Goal: Information Seeking & Learning: Learn about a topic

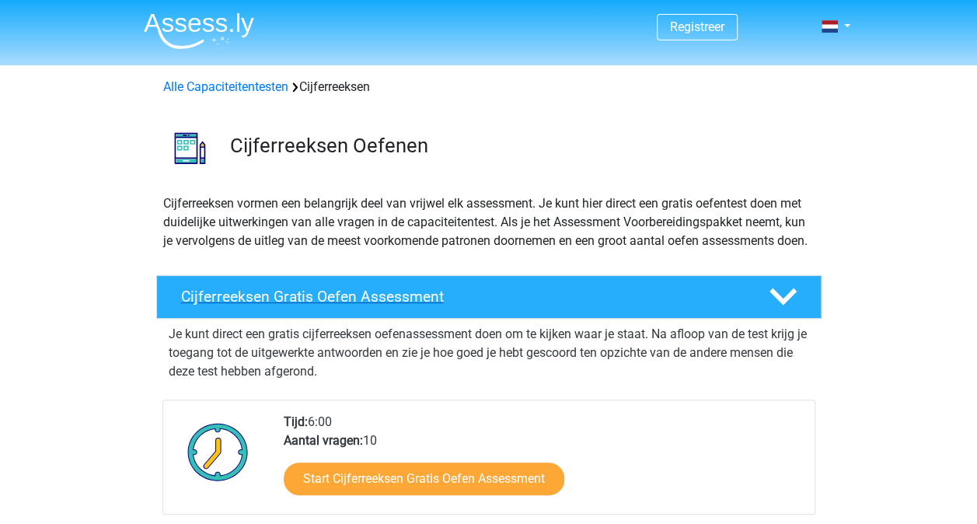
click at [364, 305] on h4 "Cijferreeksen Gratis Oefen Assessment" at bounding box center [462, 297] width 563 height 18
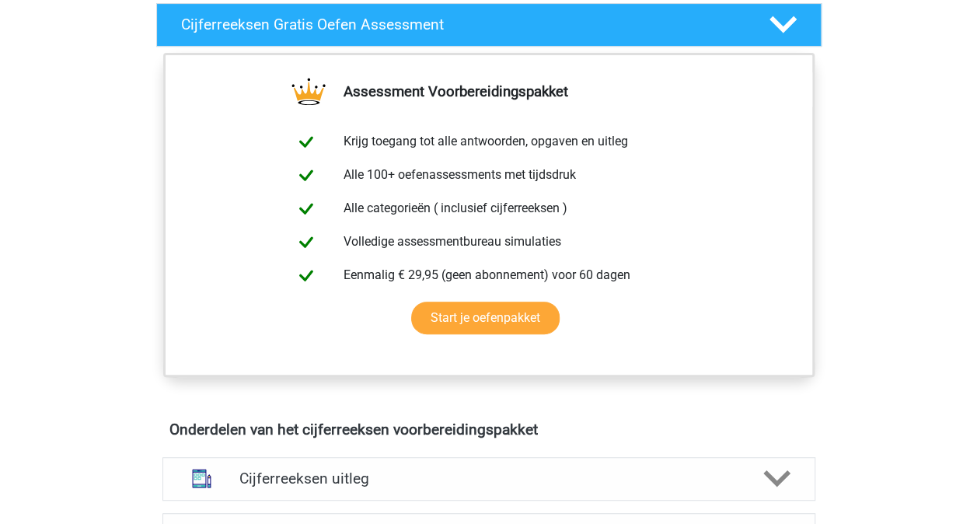
scroll to position [274, 0]
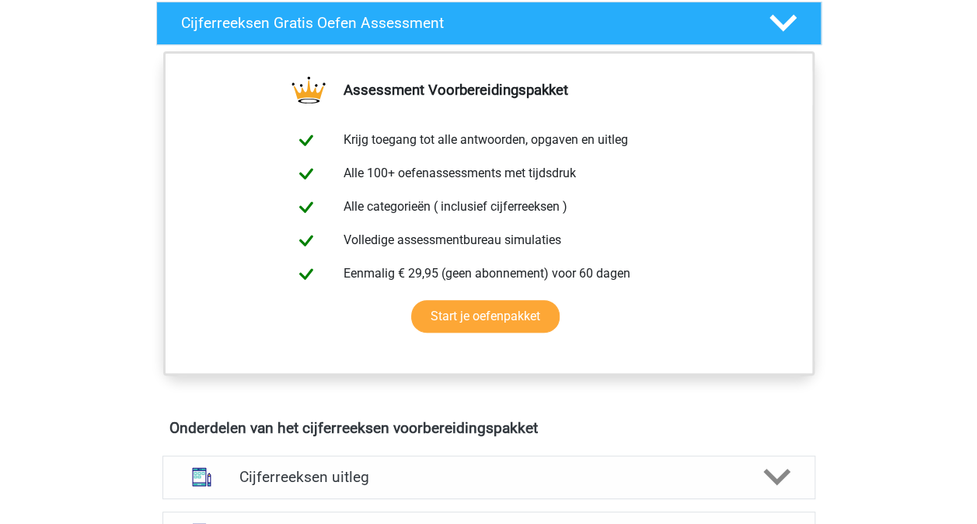
drag, startPoint x: 976, startPoint y: 183, endPoint x: 983, endPoint y: 227, distance: 44.0
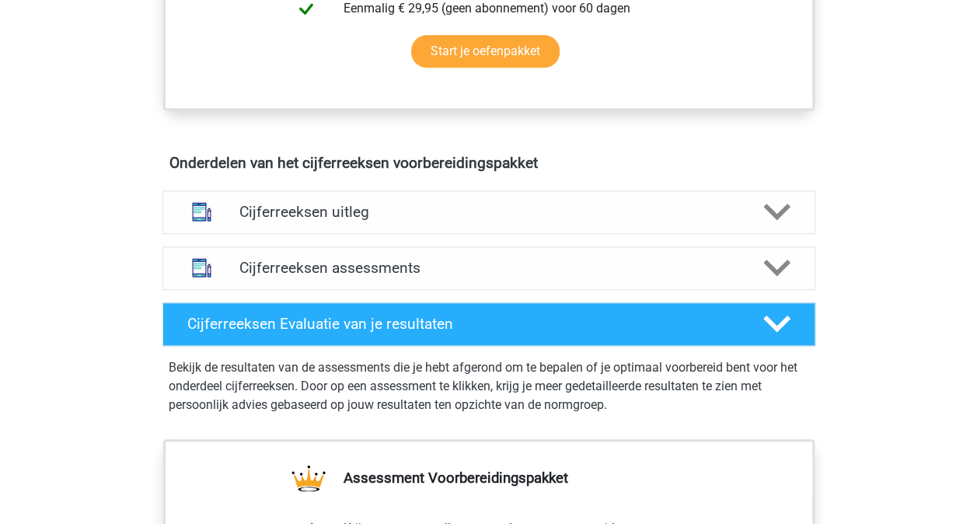
scroll to position [552, 0]
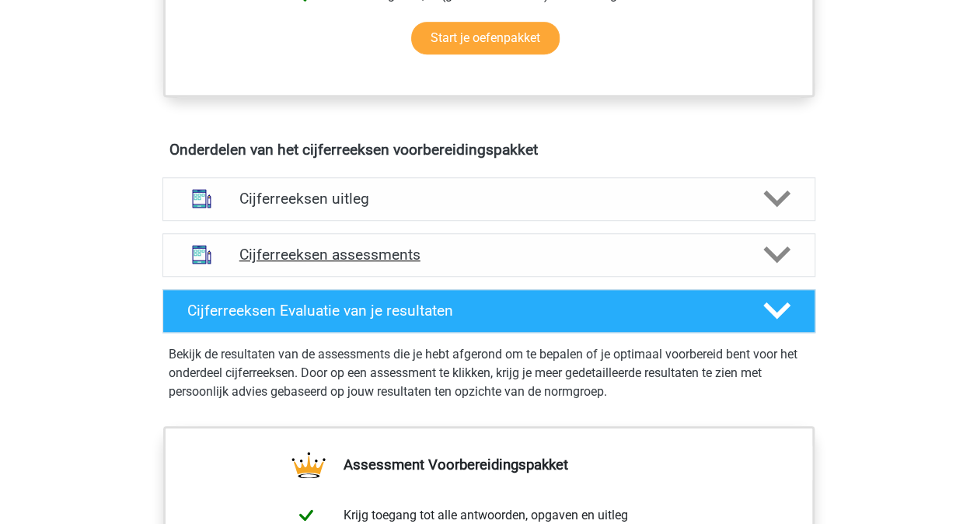
click at [779, 264] on polygon at bounding box center [776, 254] width 27 height 17
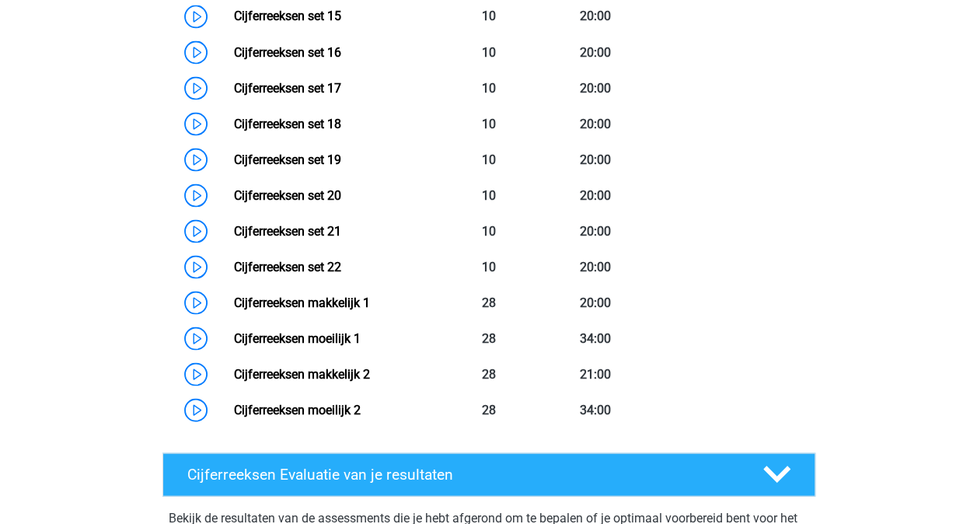
scroll to position [1441, 0]
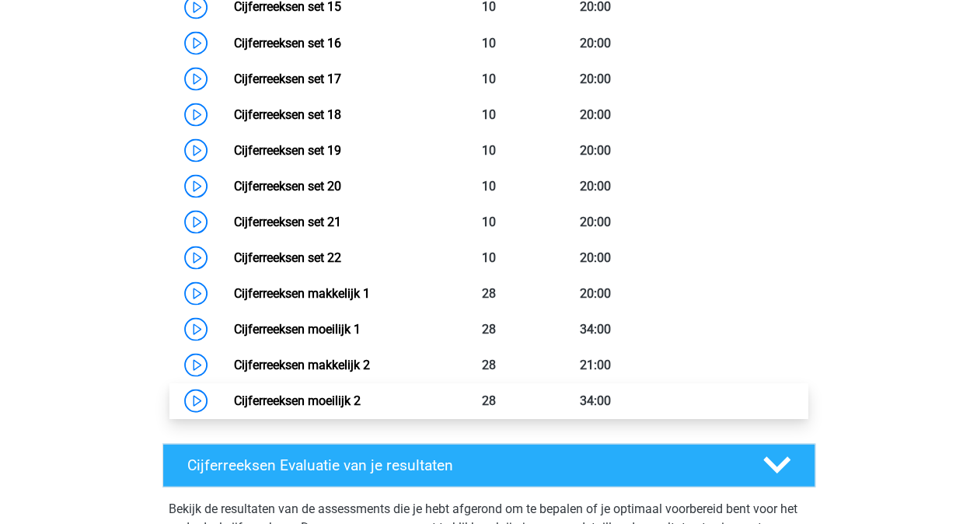
click at [327, 407] on link "Cijferreeksen moeilijk 2" at bounding box center [297, 400] width 127 height 15
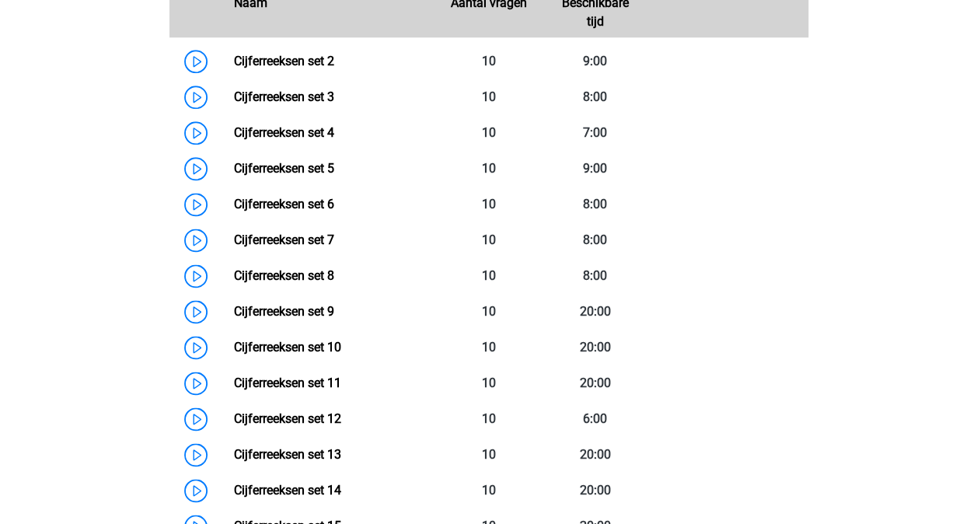
scroll to position [928, 0]
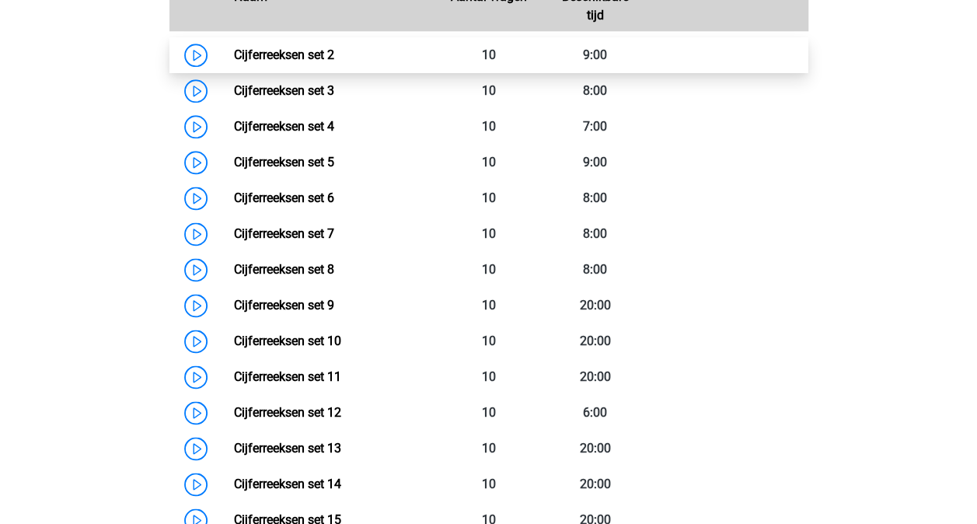
click at [234, 62] on link "Cijferreeksen set 2" at bounding box center [284, 54] width 100 height 15
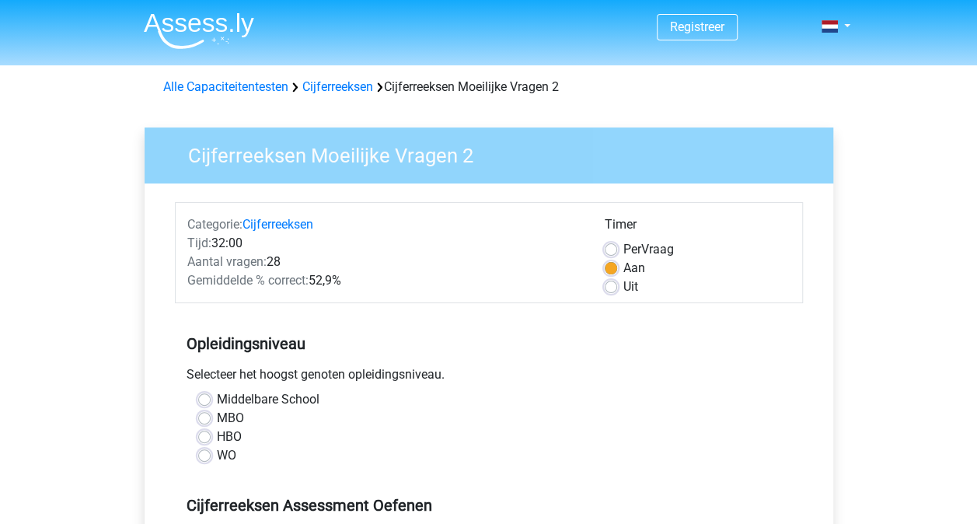
click at [217, 419] on label "MBO" at bounding box center [230, 418] width 27 height 19
click at [204, 419] on input "MBO" at bounding box center [204, 417] width 12 height 16
radio input "true"
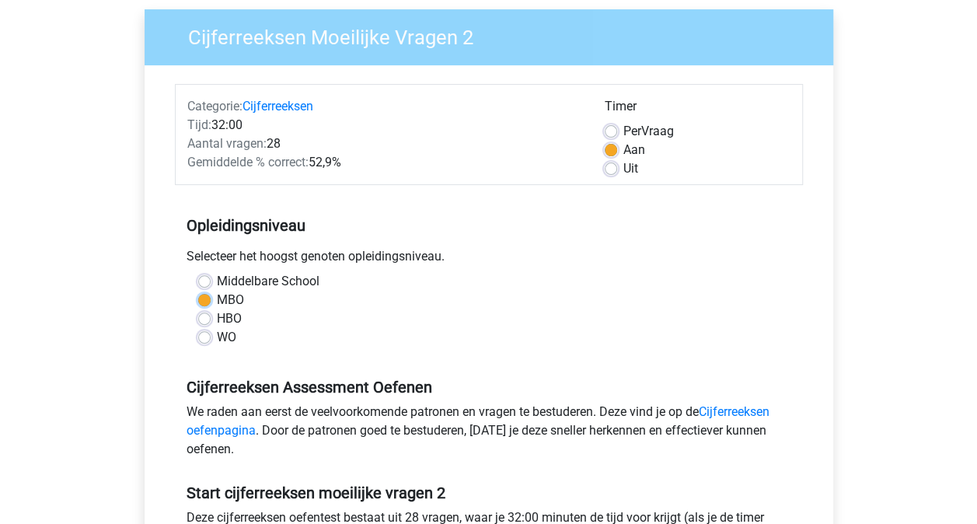
scroll to position [129, 0]
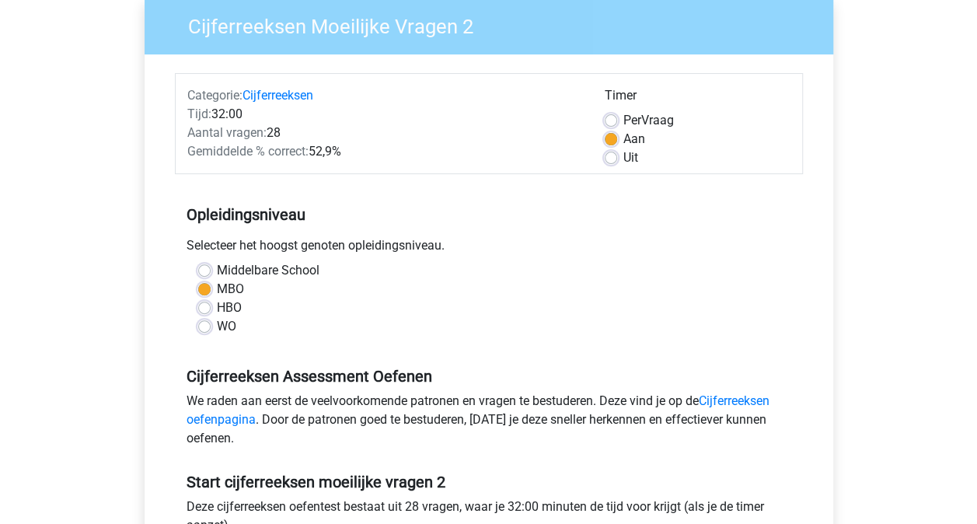
click at [623, 120] on label "Per Vraag" at bounding box center [648, 120] width 51 height 19
click at [611, 120] on input "Per Vraag" at bounding box center [611, 119] width 12 height 16
radio input "true"
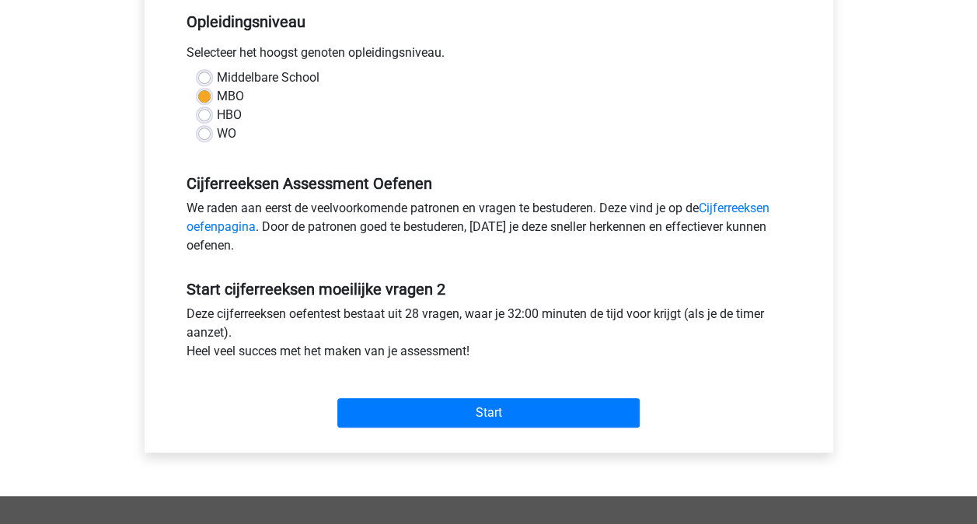
scroll to position [326, 0]
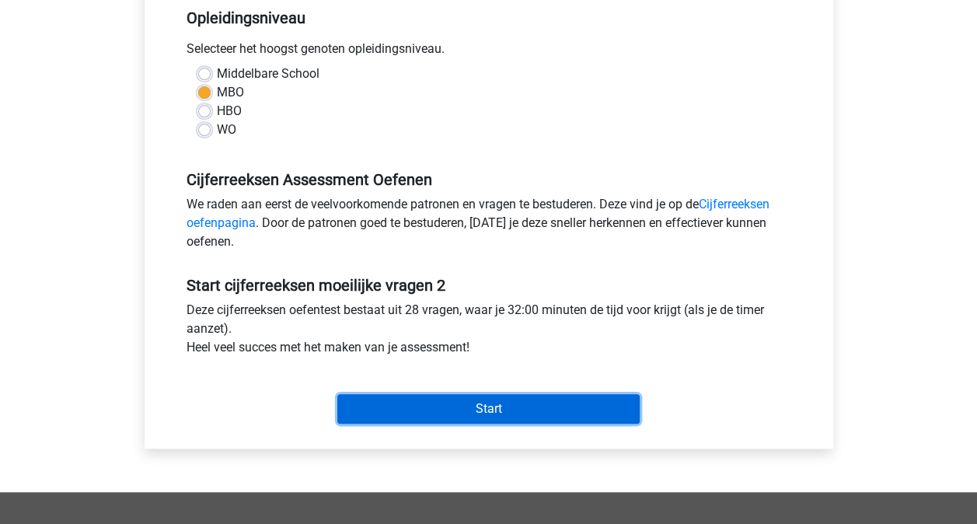
click at [459, 403] on input "Start" at bounding box center [488, 409] width 302 height 30
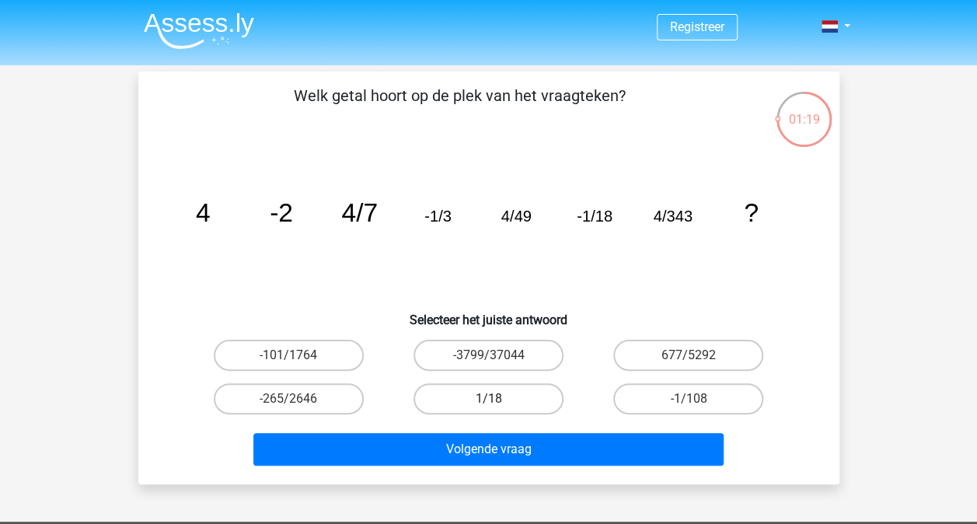
click at [515, 391] on label "1/18" at bounding box center [489, 398] width 150 height 31
click at [498, 399] on input "1/18" at bounding box center [493, 404] width 10 height 10
radio input "true"
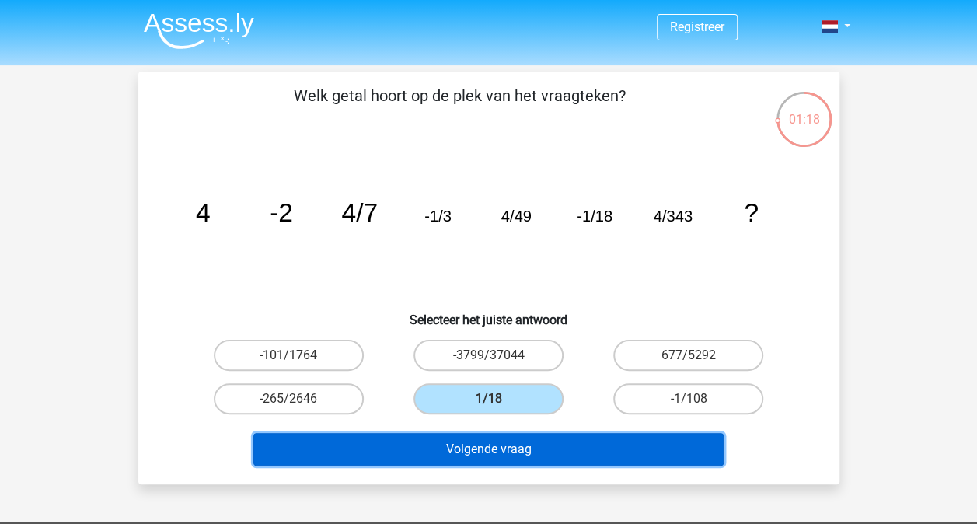
click at [509, 452] on button "Volgende vraag" at bounding box center [488, 449] width 470 height 33
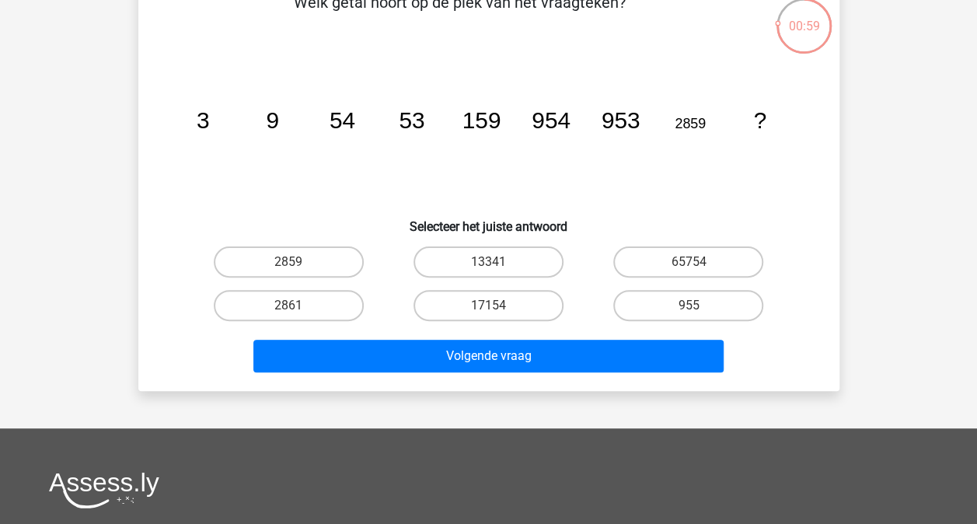
scroll to position [80, 0]
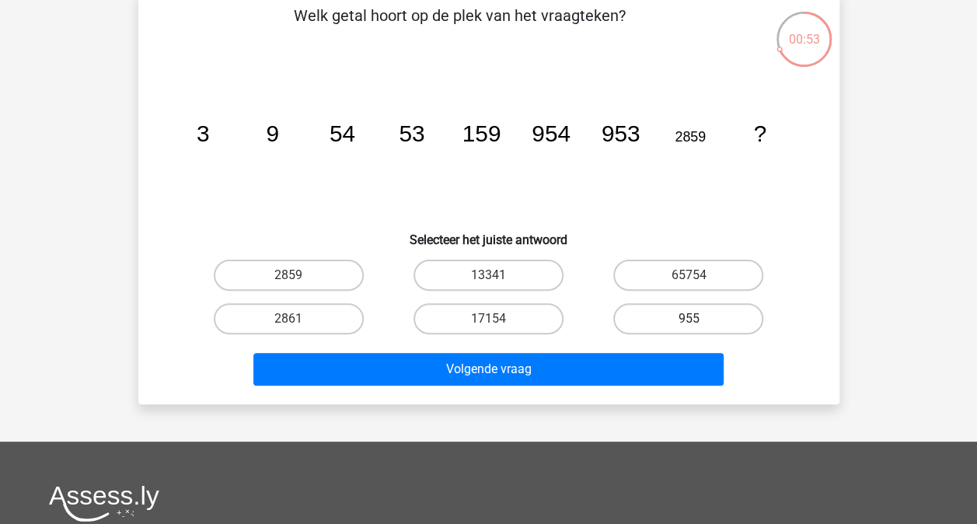
click at [704, 320] on label "955" at bounding box center [688, 318] width 150 height 31
click at [699, 320] on input "955" at bounding box center [694, 324] width 10 height 10
radio input "true"
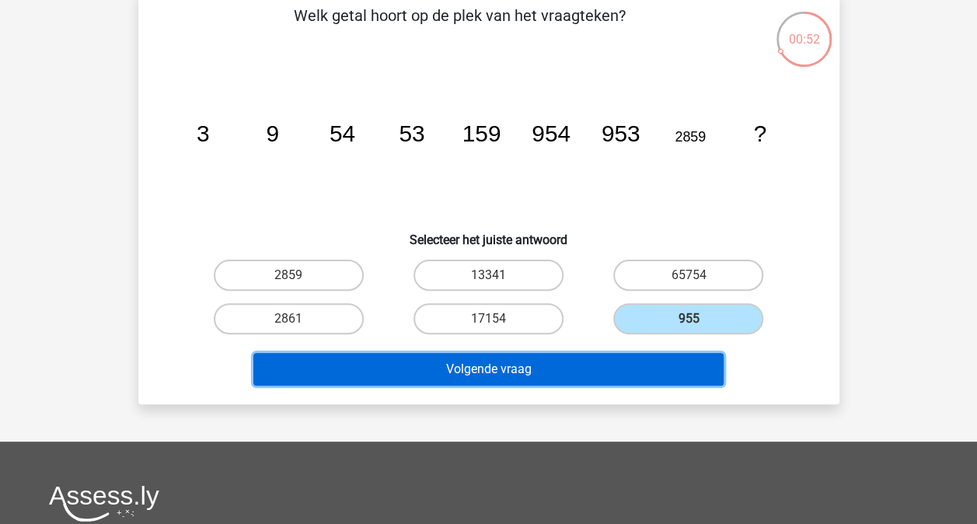
click at [642, 364] on button "Volgende vraag" at bounding box center [488, 369] width 470 height 33
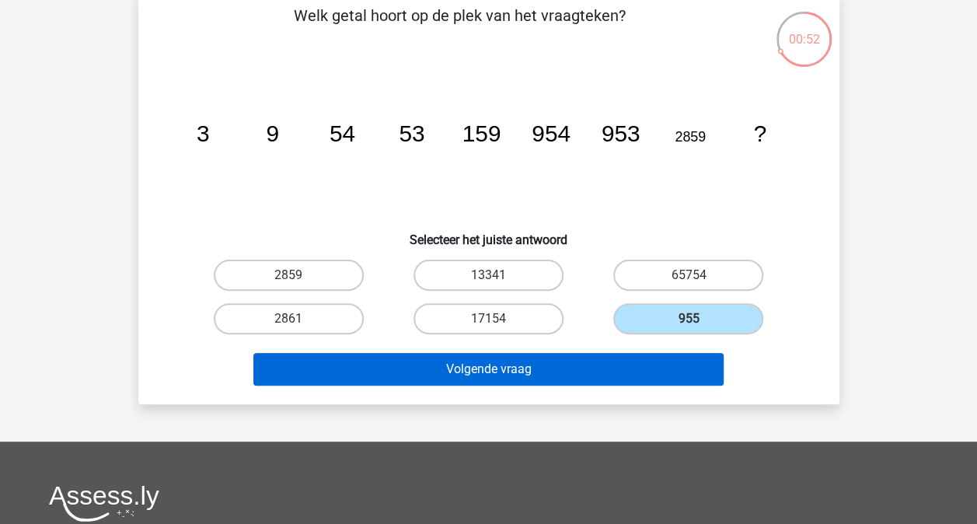
scroll to position [72, 0]
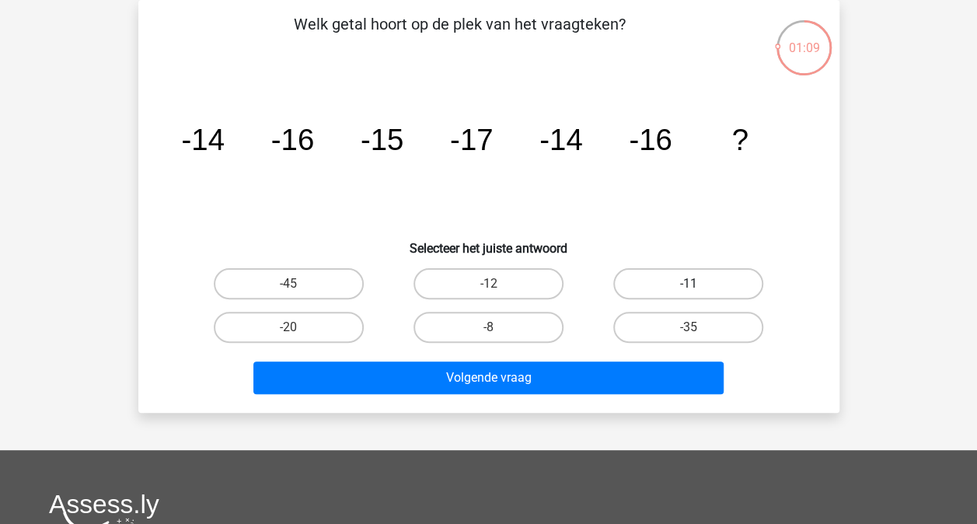
click at [661, 280] on label "-11" at bounding box center [688, 283] width 150 height 31
click at [689, 284] on input "-11" at bounding box center [694, 289] width 10 height 10
radio input "true"
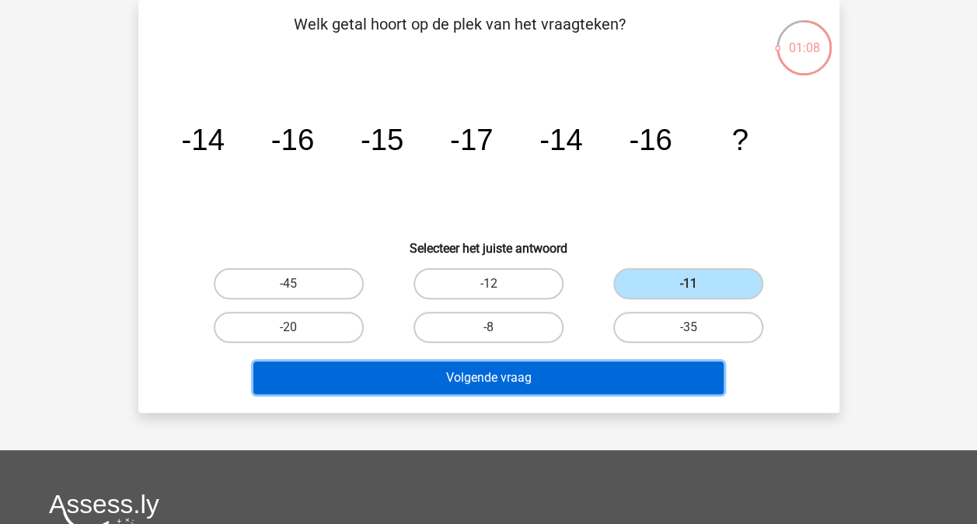
click at [578, 389] on button "Volgende vraag" at bounding box center [488, 377] width 470 height 33
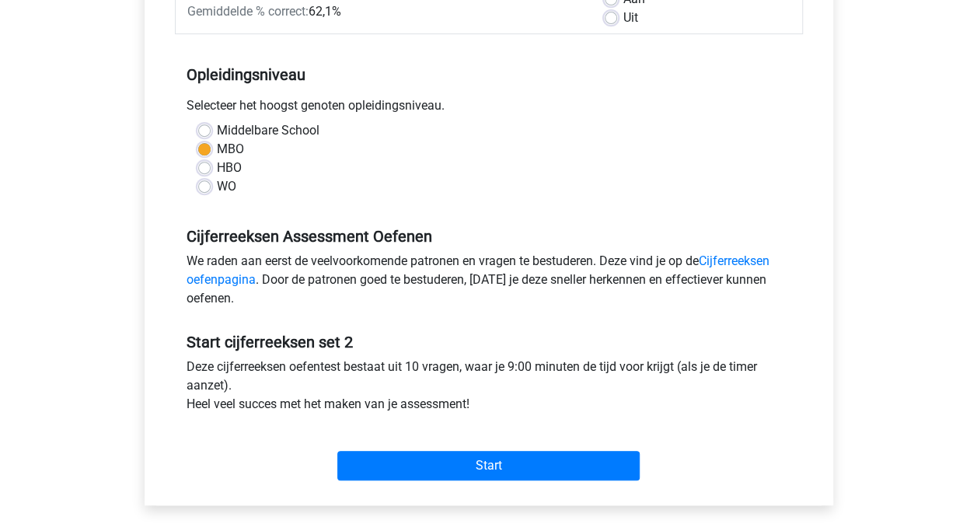
scroll to position [272, 0]
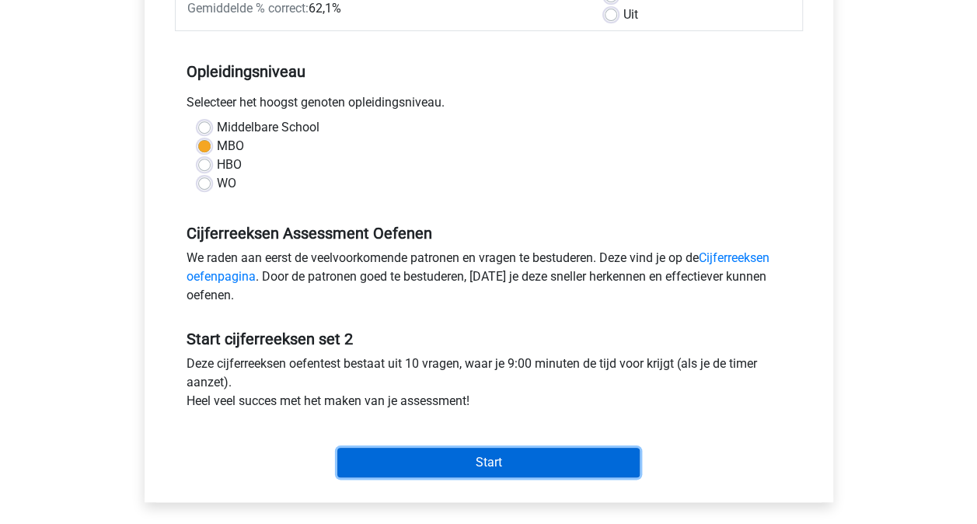
click at [407, 465] on input "Start" at bounding box center [488, 463] width 302 height 30
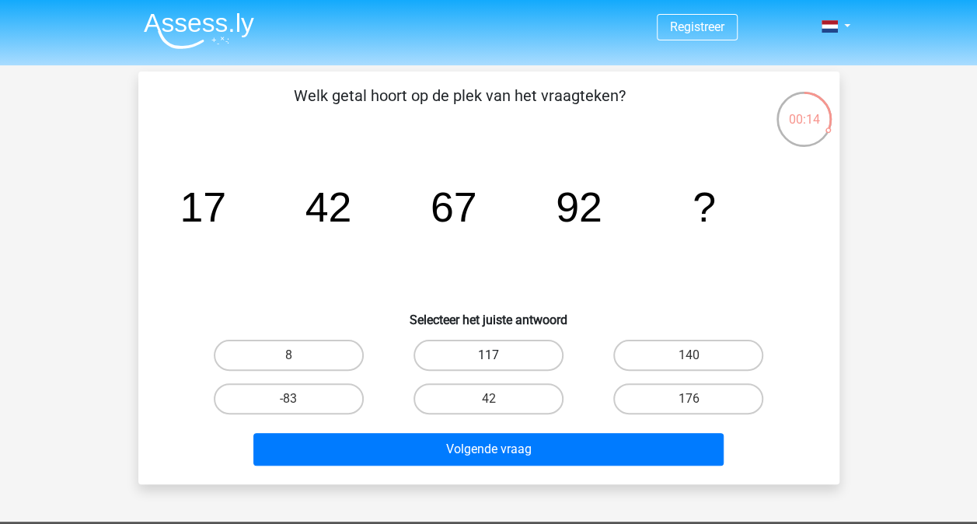
click at [507, 355] on label "117" at bounding box center [489, 355] width 150 height 31
click at [498, 355] on input "117" at bounding box center [493, 360] width 10 height 10
radio input "true"
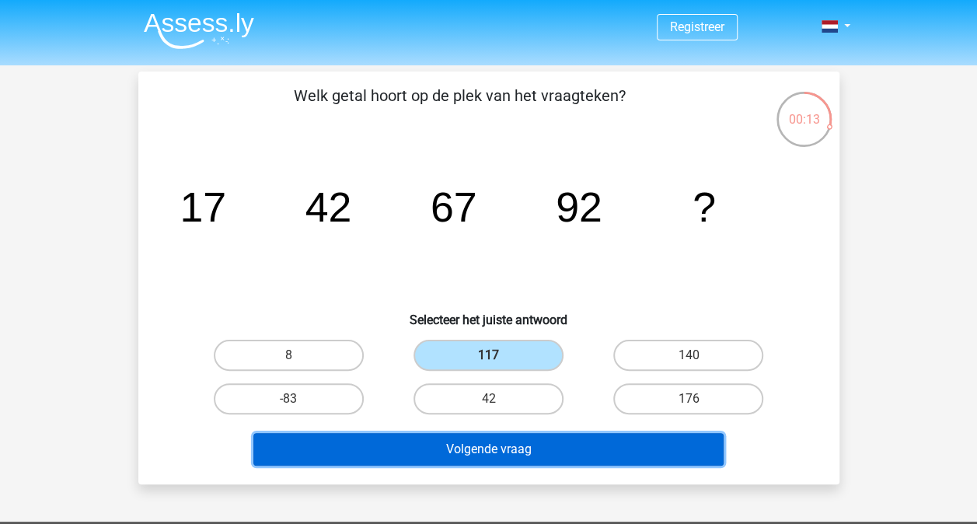
click at [507, 447] on button "Volgende vraag" at bounding box center [488, 449] width 470 height 33
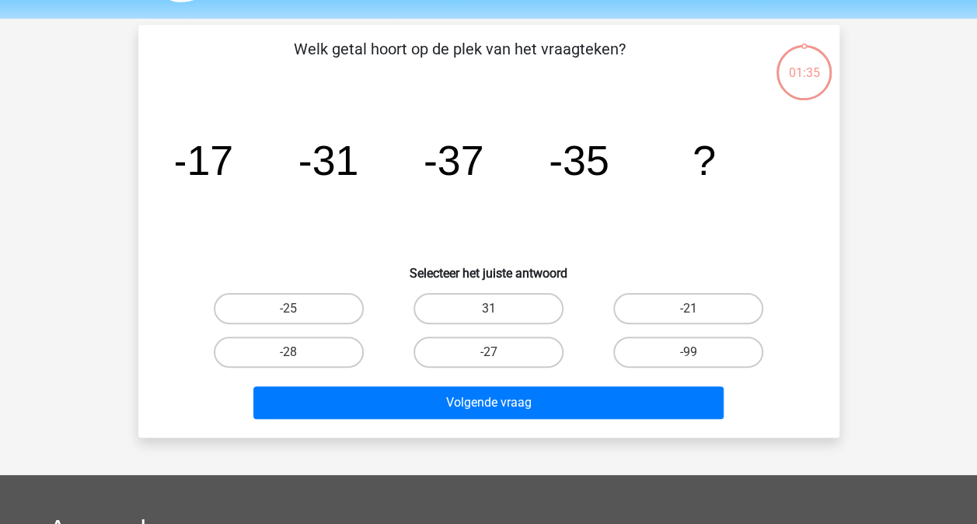
scroll to position [72, 0]
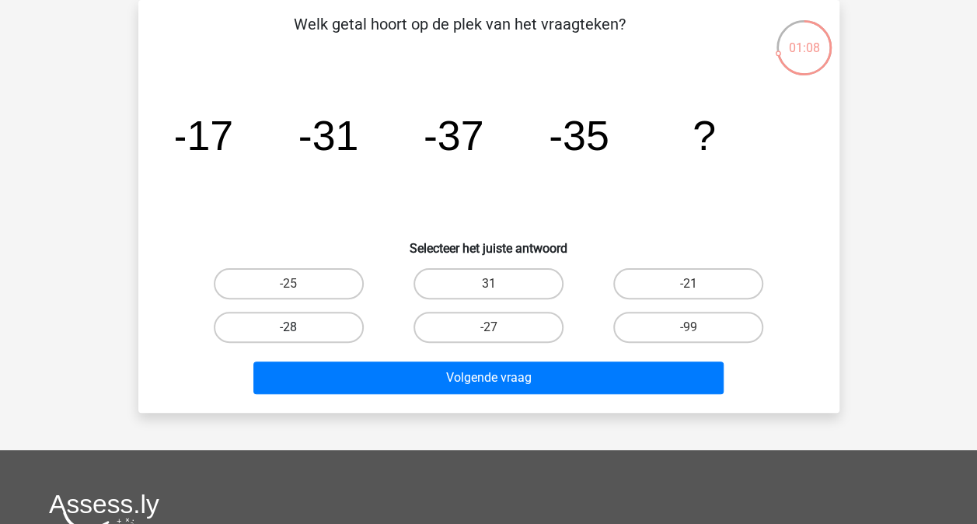
click at [356, 318] on label "-28" at bounding box center [289, 327] width 150 height 31
click at [298, 327] on input "-28" at bounding box center [293, 332] width 10 height 10
radio input "true"
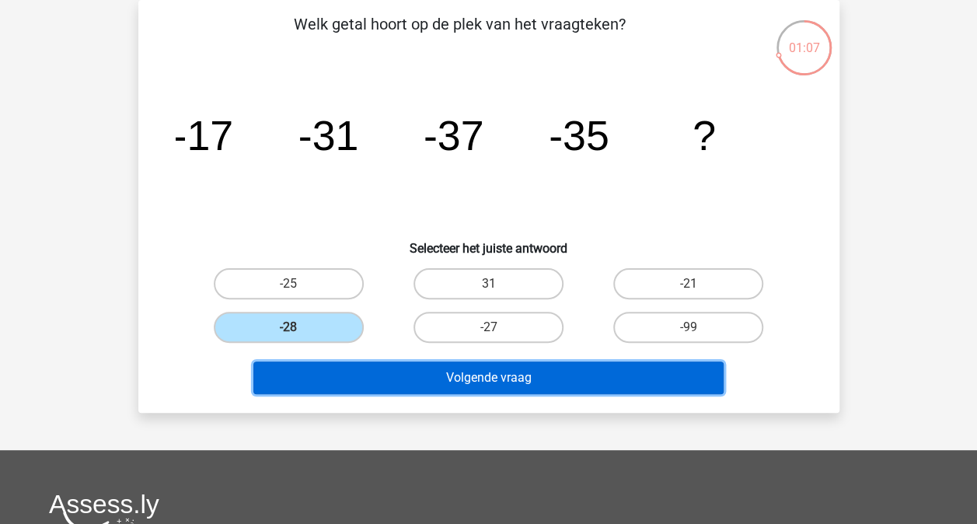
click at [434, 372] on button "Volgende vraag" at bounding box center [488, 377] width 470 height 33
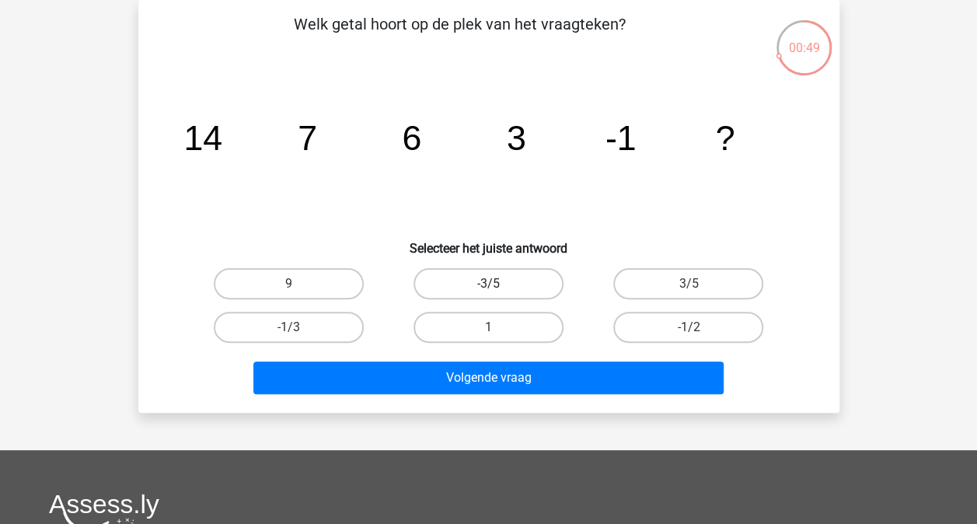
click at [500, 280] on label "-3/5" at bounding box center [489, 283] width 150 height 31
click at [498, 284] on input "-3/5" at bounding box center [493, 289] width 10 height 10
radio input "true"
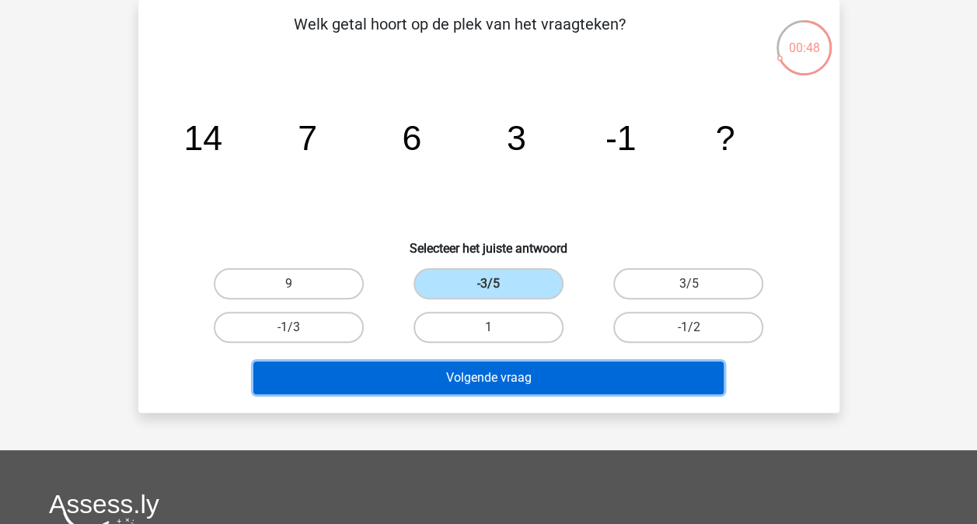
click at [488, 386] on button "Volgende vraag" at bounding box center [488, 377] width 470 height 33
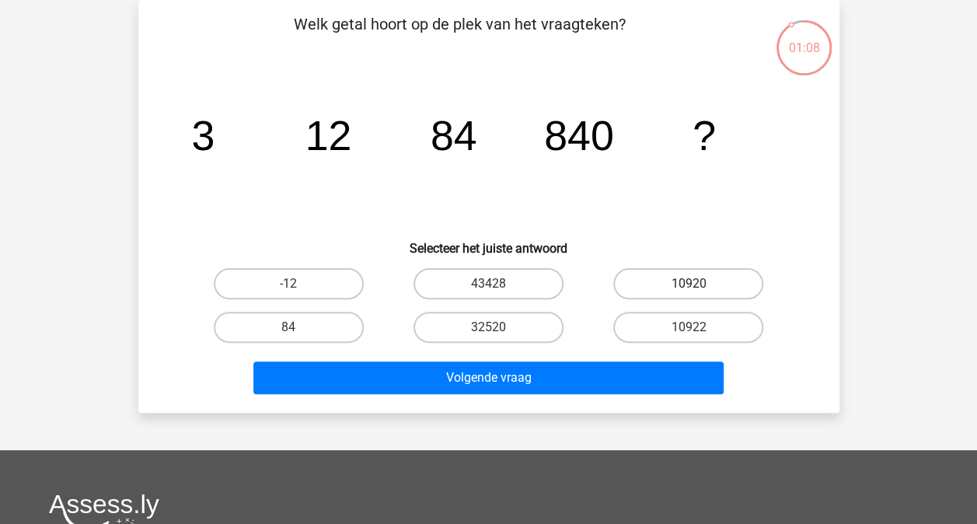
click at [667, 280] on label "10920" at bounding box center [688, 283] width 150 height 31
click at [689, 284] on input "10920" at bounding box center [694, 289] width 10 height 10
radio input "true"
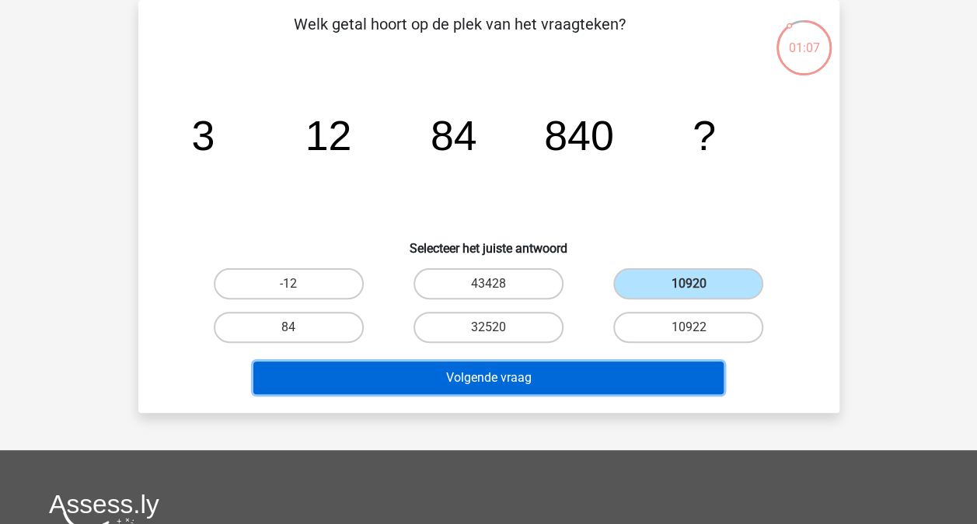
click at [596, 379] on button "Volgende vraag" at bounding box center [488, 377] width 470 height 33
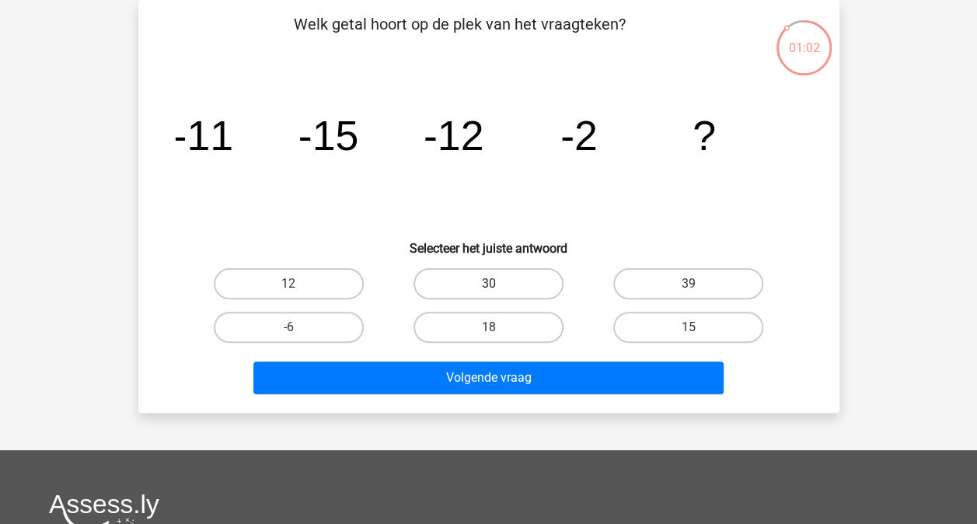
click at [530, 276] on label "30" at bounding box center [489, 283] width 150 height 31
click at [498, 284] on input "30" at bounding box center [493, 289] width 10 height 10
radio input "true"
click at [326, 319] on label "-6" at bounding box center [289, 327] width 150 height 31
click at [298, 327] on input "-6" at bounding box center [293, 332] width 10 height 10
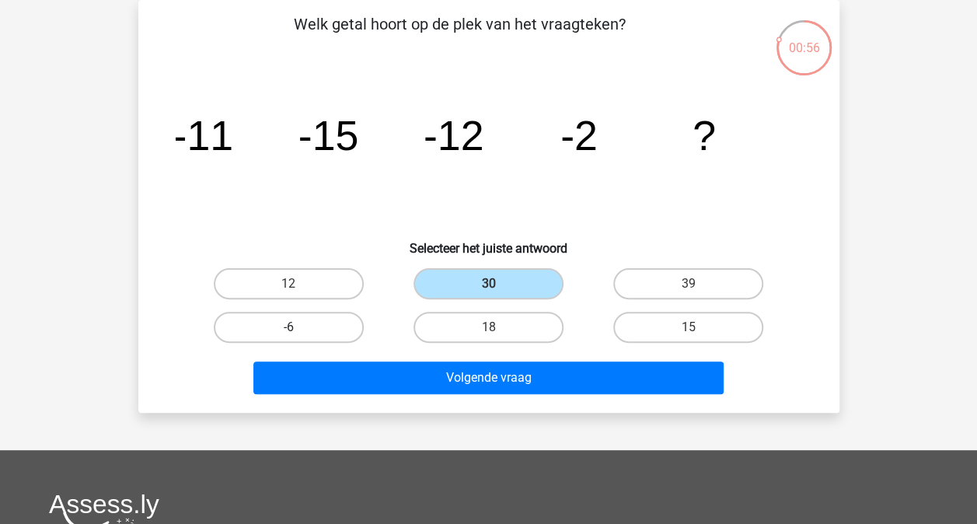
radio input "true"
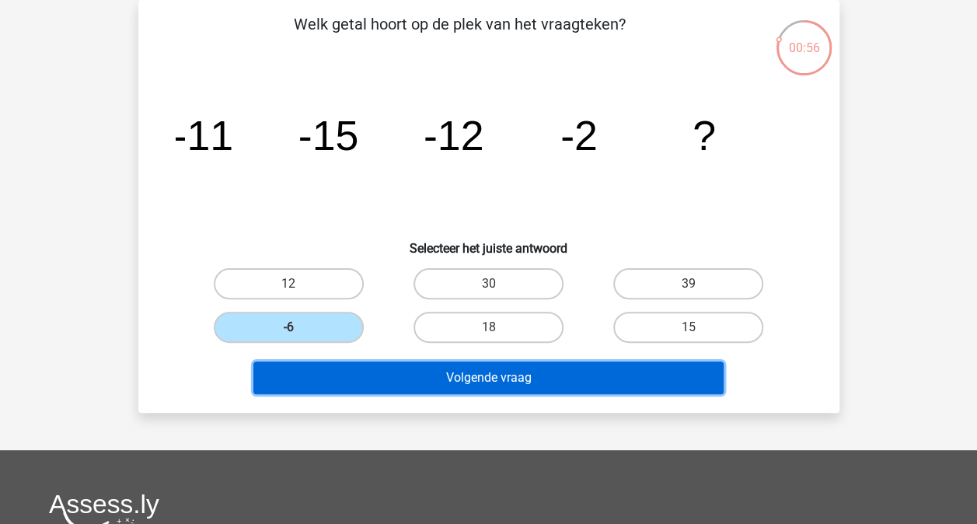
click at [380, 384] on button "Volgende vraag" at bounding box center [488, 377] width 470 height 33
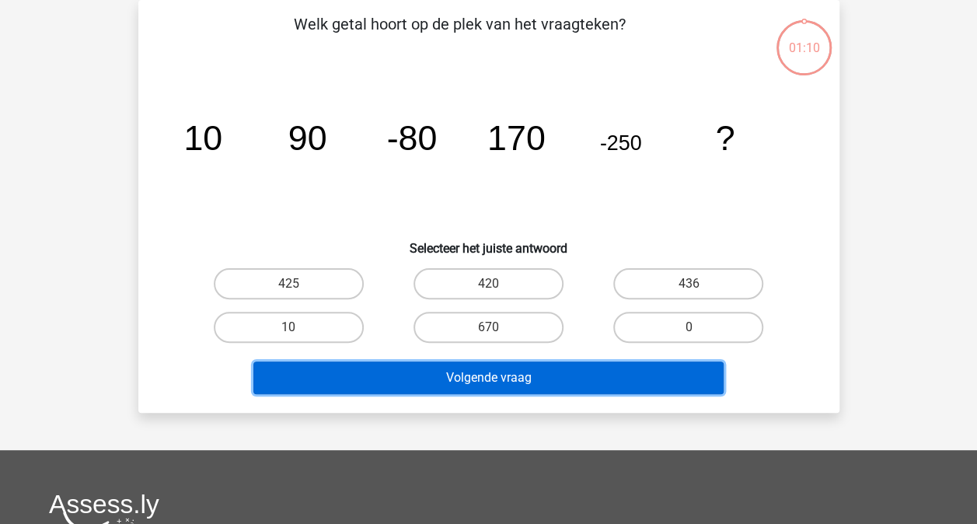
click at [380, 384] on button "Volgende vraag" at bounding box center [488, 377] width 470 height 33
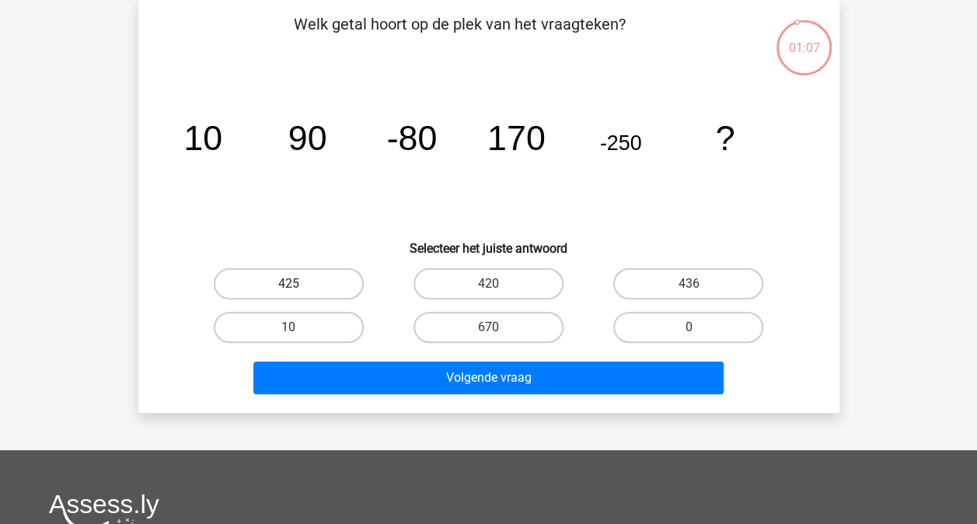
click at [315, 275] on label "425" at bounding box center [289, 283] width 150 height 31
click at [298, 284] on input "425" at bounding box center [293, 289] width 10 height 10
radio input "true"
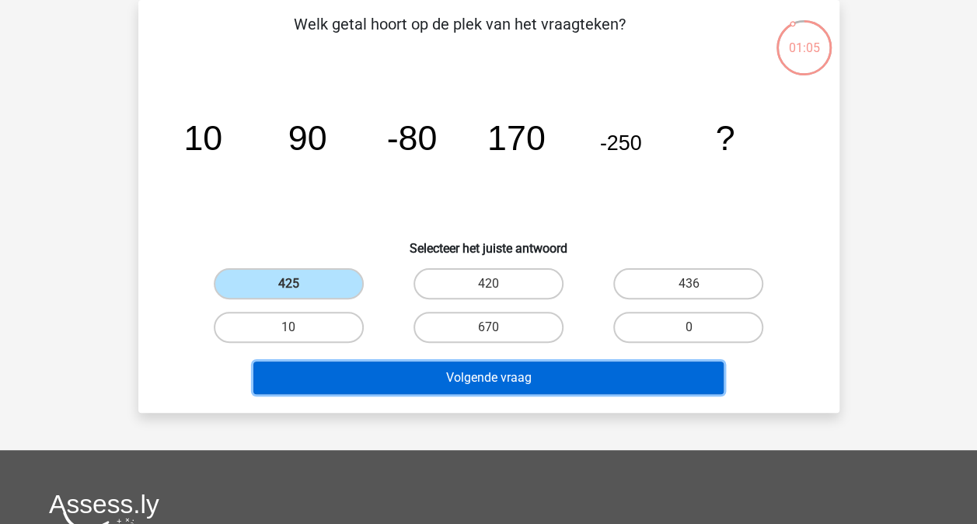
click at [396, 384] on button "Volgende vraag" at bounding box center [488, 377] width 470 height 33
click at [507, 381] on button "Volgende vraag" at bounding box center [488, 377] width 470 height 33
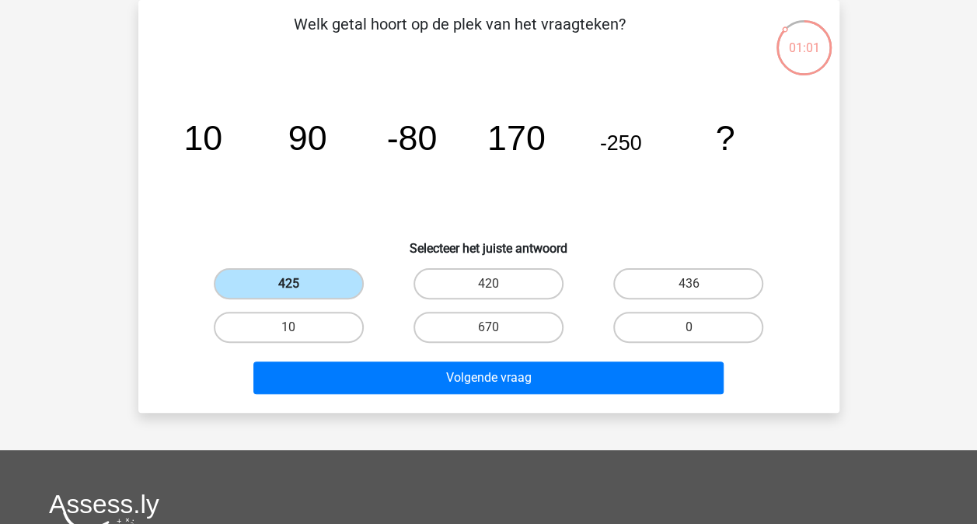
click at [263, 281] on label "425" at bounding box center [289, 283] width 150 height 31
click at [288, 284] on input "425" at bounding box center [293, 289] width 10 height 10
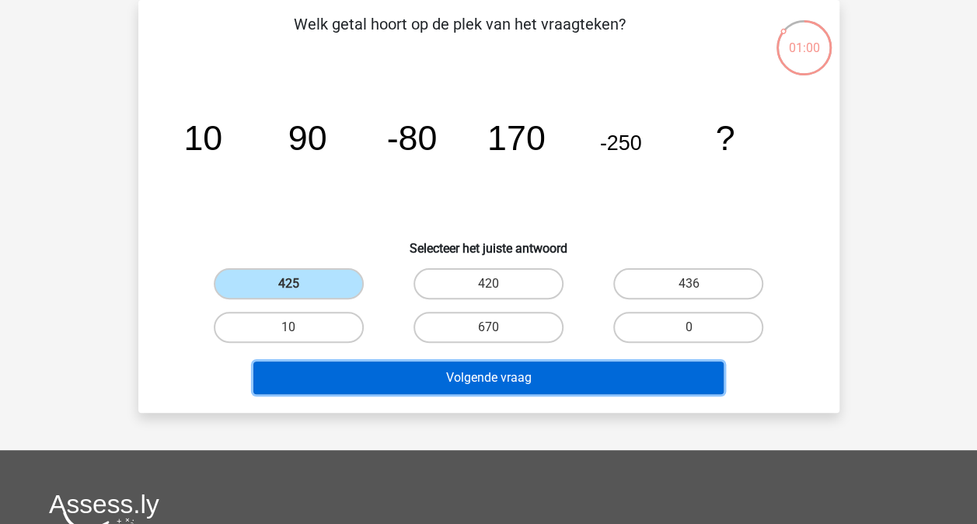
click at [390, 367] on button "Volgende vraag" at bounding box center [488, 377] width 470 height 33
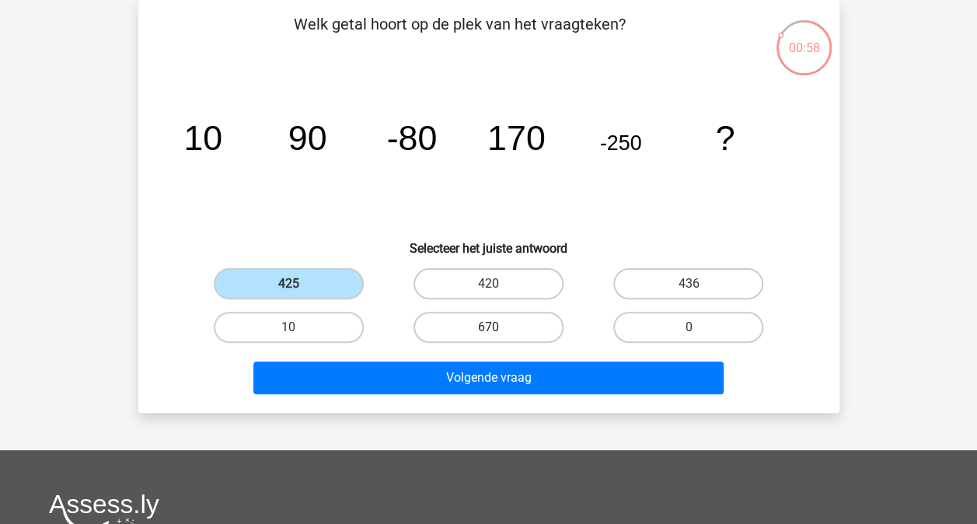
click at [488, 326] on label "670" at bounding box center [489, 327] width 150 height 31
click at [488, 327] on input "670" at bounding box center [493, 332] width 10 height 10
radio input "true"
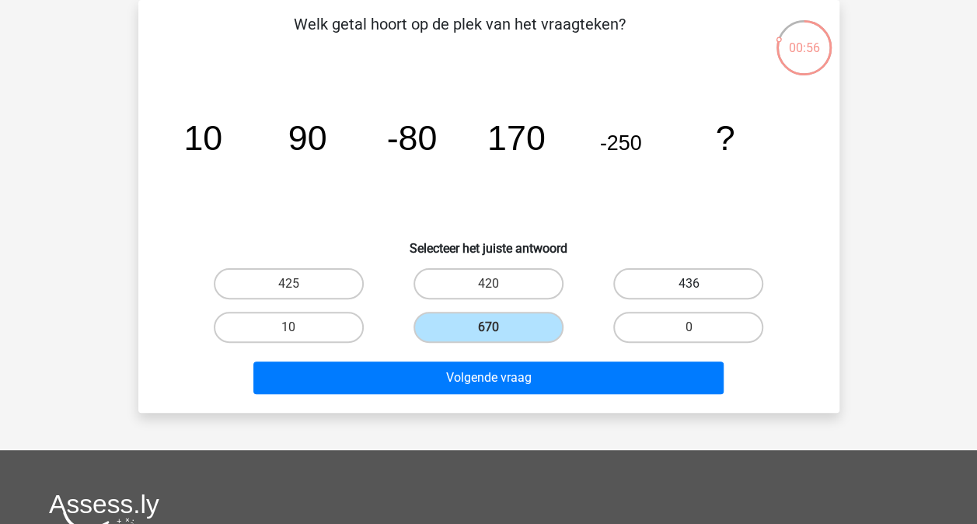
click at [653, 283] on label "436" at bounding box center [688, 283] width 150 height 31
click at [689, 284] on input "436" at bounding box center [694, 289] width 10 height 10
radio input "true"
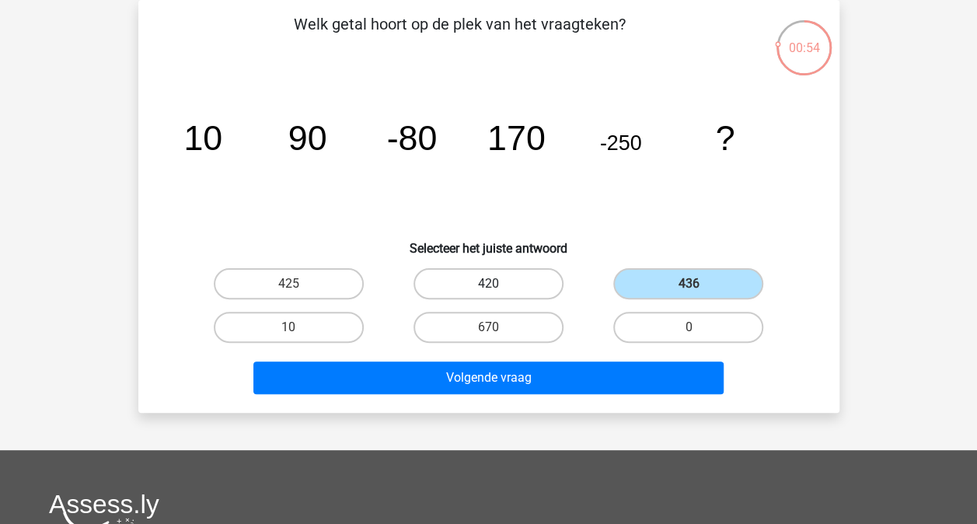
click at [487, 281] on label "420" at bounding box center [489, 283] width 150 height 31
click at [488, 284] on input "420" at bounding box center [493, 289] width 10 height 10
radio input "true"
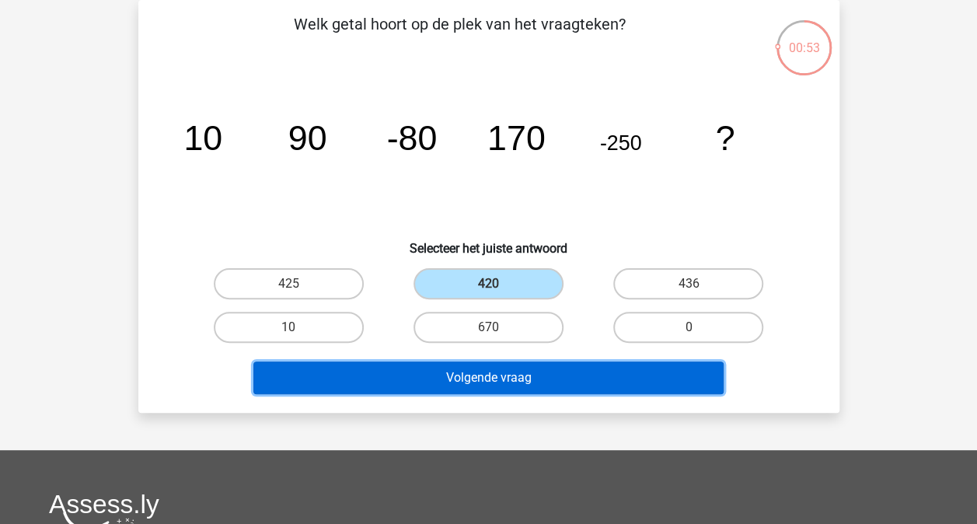
click at [473, 378] on button "Volgende vraag" at bounding box center [488, 377] width 470 height 33
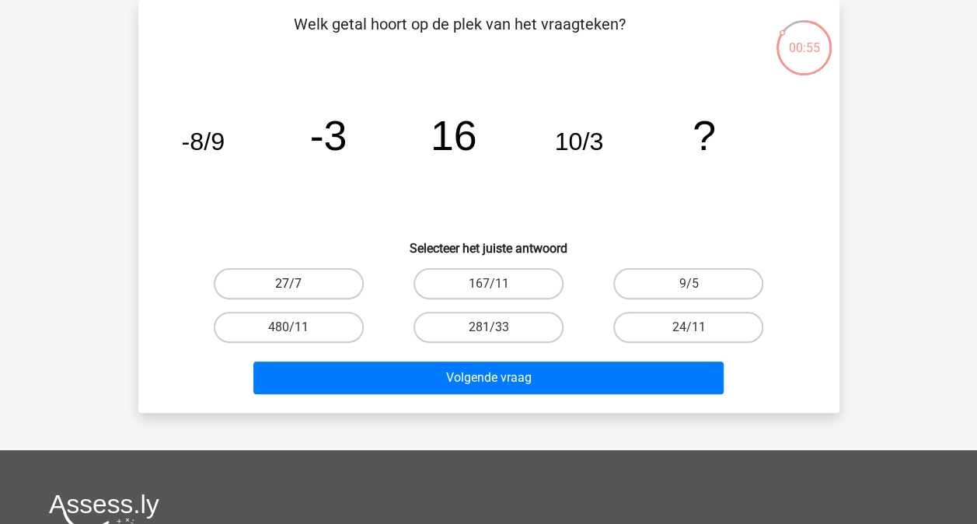
click at [333, 281] on label "27/7" at bounding box center [289, 283] width 150 height 31
click at [298, 284] on input "27/7" at bounding box center [293, 289] width 10 height 10
radio input "true"
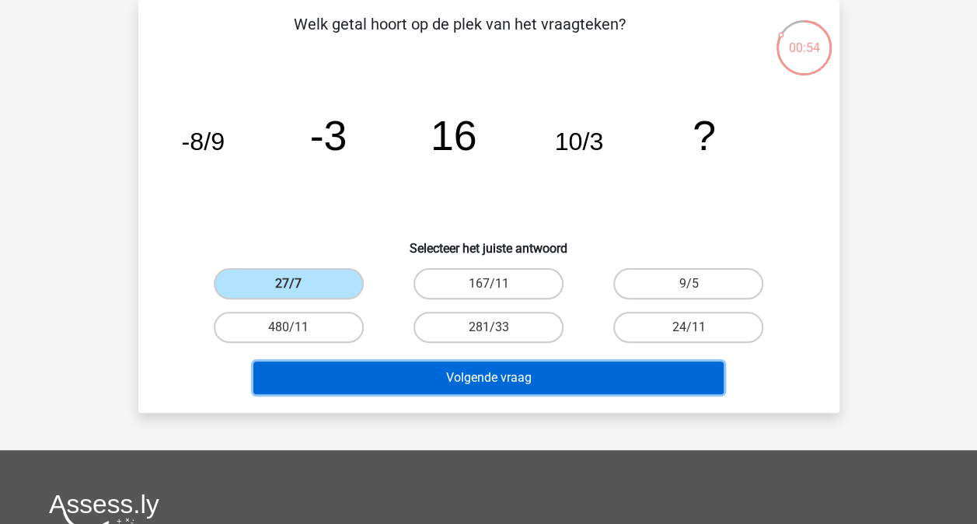
click at [375, 379] on button "Volgende vraag" at bounding box center [488, 377] width 470 height 33
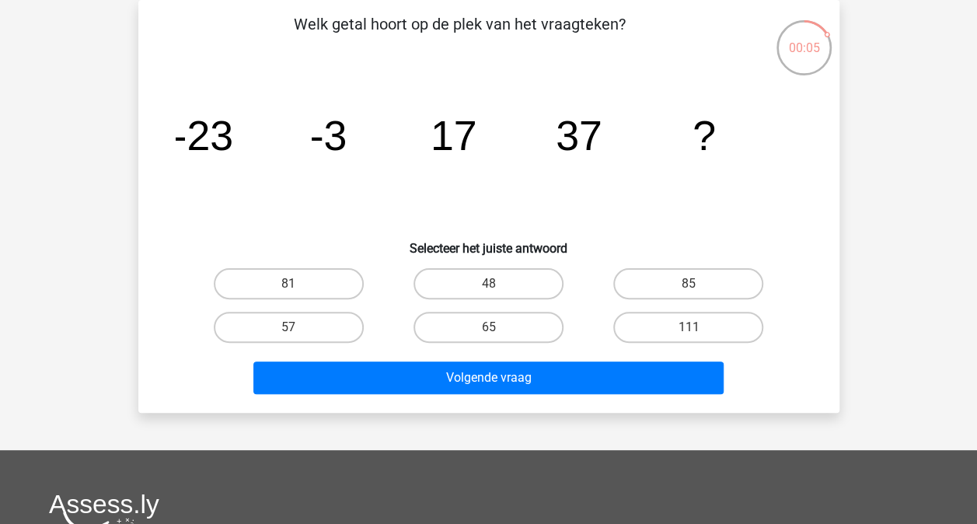
click at [499, 262] on div "48" at bounding box center [489, 284] width 200 height 44
click at [500, 283] on label "48" at bounding box center [489, 283] width 150 height 31
click at [498, 284] on input "48" at bounding box center [493, 289] width 10 height 10
radio input "true"
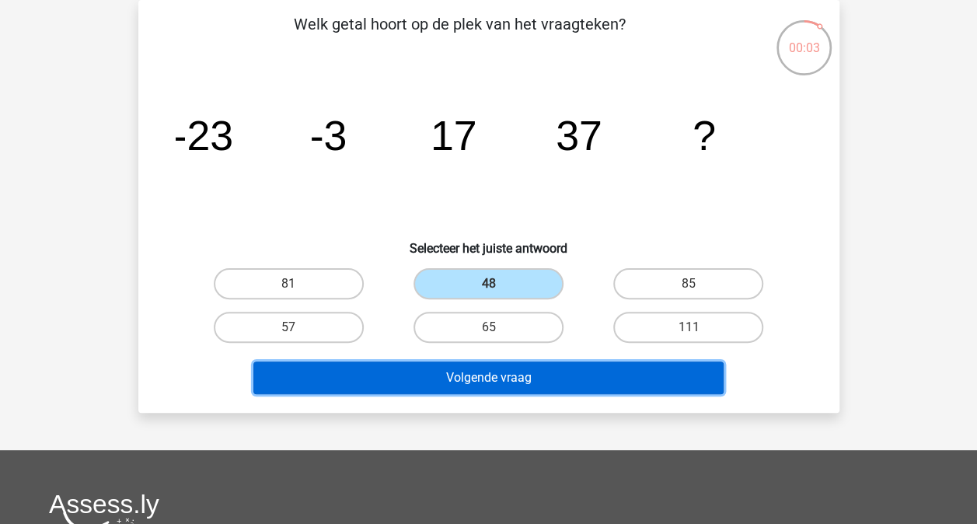
click at [465, 382] on button "Volgende vraag" at bounding box center [488, 377] width 470 height 33
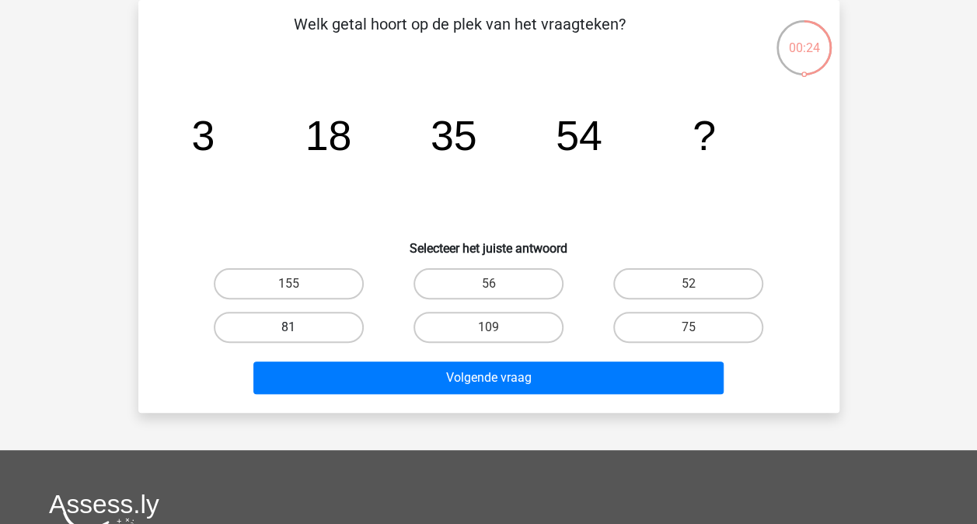
click at [323, 319] on label "81" at bounding box center [289, 327] width 150 height 31
click at [298, 327] on input "81" at bounding box center [293, 332] width 10 height 10
radio input "true"
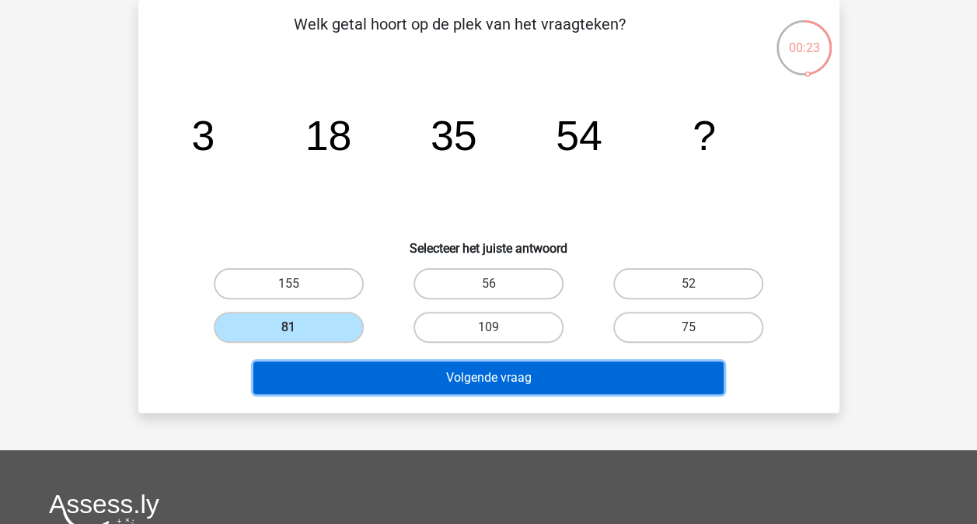
click at [333, 386] on button "Volgende vraag" at bounding box center [488, 377] width 470 height 33
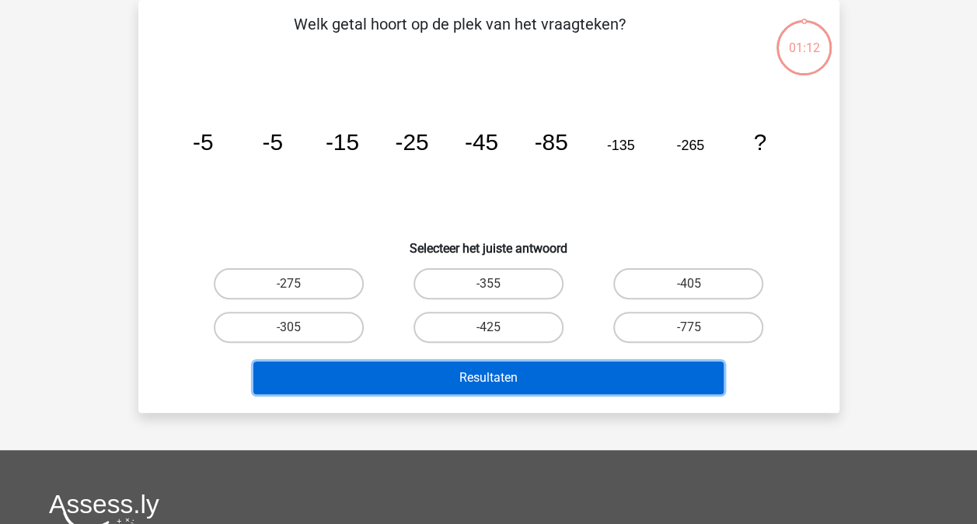
click at [333, 386] on button "Resultaten" at bounding box center [488, 377] width 470 height 33
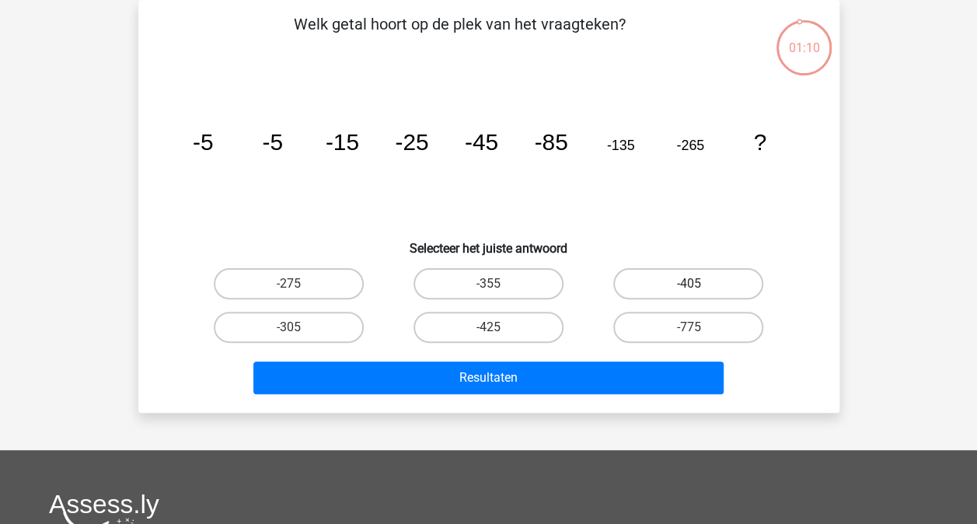
click at [654, 287] on label "-405" at bounding box center [688, 283] width 150 height 31
click at [689, 287] on input "-405" at bounding box center [694, 289] width 10 height 10
radio input "true"
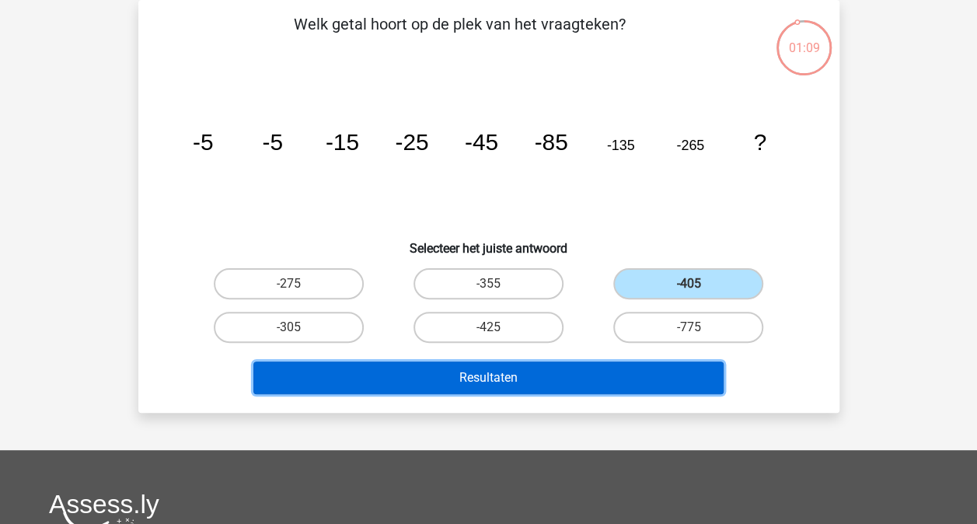
click at [586, 372] on button "Resultaten" at bounding box center [488, 377] width 470 height 33
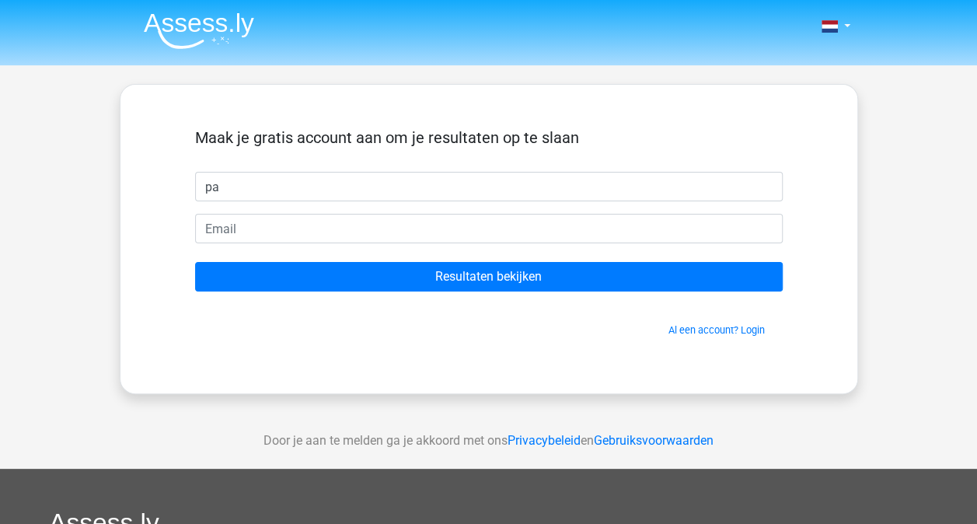
type input "pa"
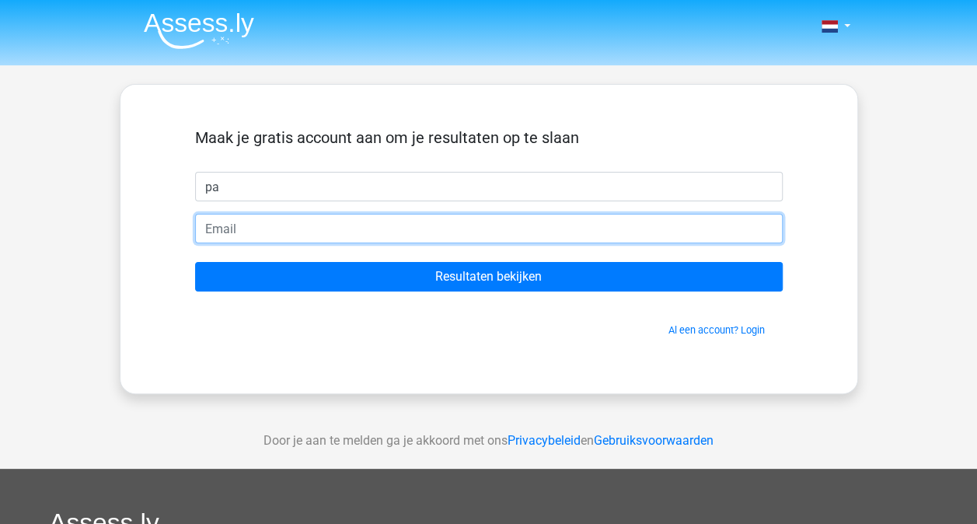
click at [573, 241] on input "email" at bounding box center [489, 229] width 588 height 30
type input "[PERSON_NAME][EMAIL_ADDRESS][DOMAIN_NAME]"
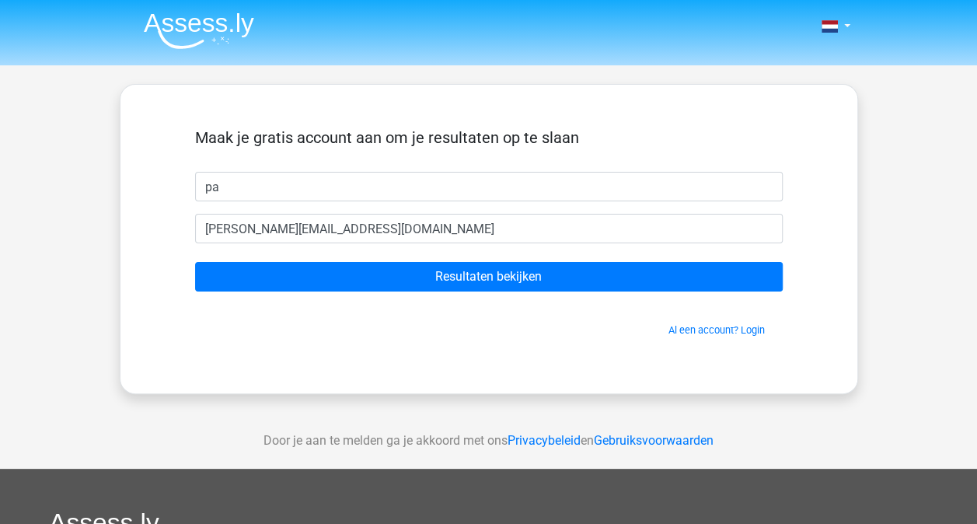
click at [428, 295] on form "Maak je gratis account aan om je resultaten op te slaan pa p.stavenuiter@rocva.…" at bounding box center [489, 232] width 588 height 209
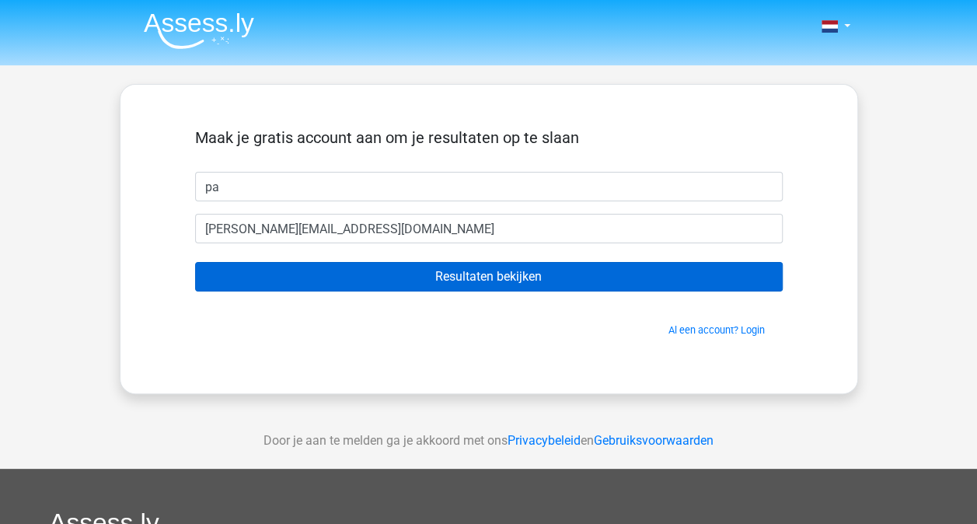
click at [437, 261] on form "Maak je gratis account aan om je resultaten op te slaan pa p.stavenuiter@rocva.…" at bounding box center [489, 232] width 588 height 209
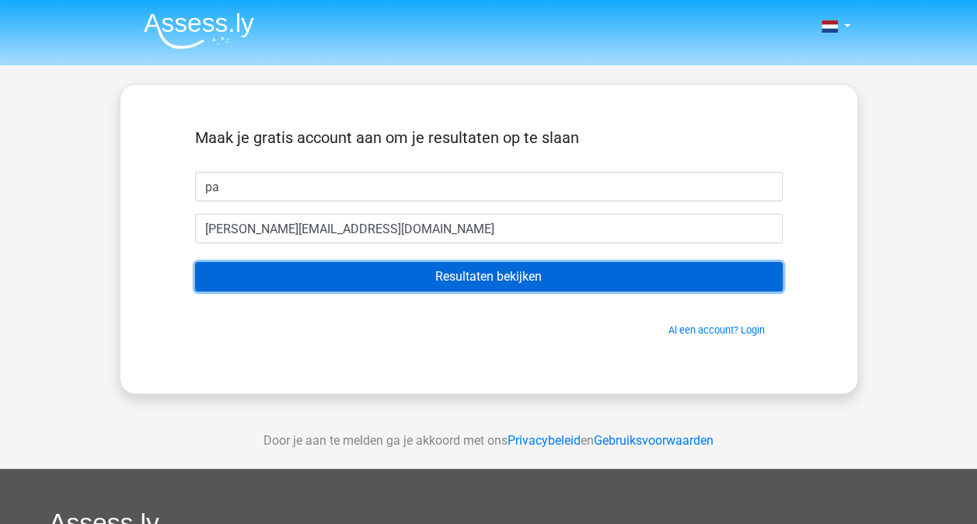
click at [526, 268] on input "Resultaten bekijken" at bounding box center [489, 277] width 588 height 30
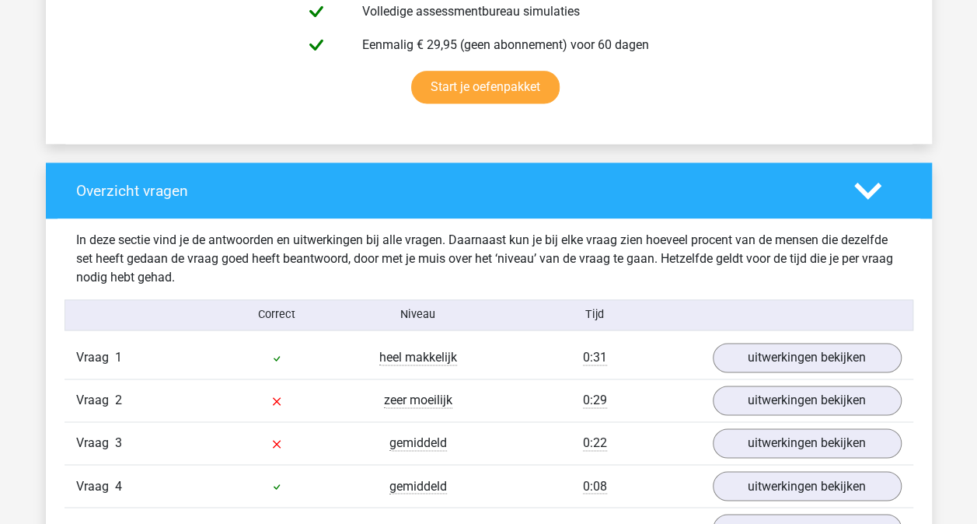
scroll to position [1007, 0]
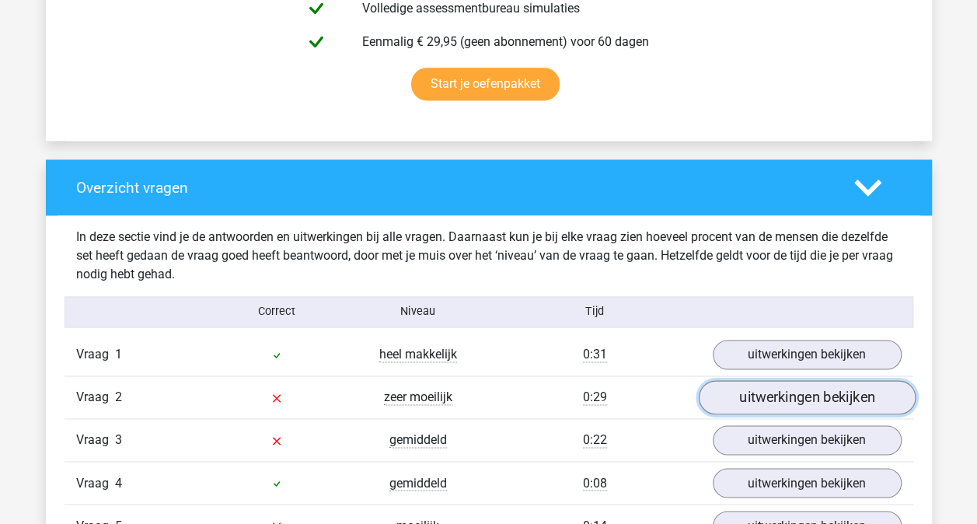
click at [805, 391] on link "uitwerkingen bekijken" at bounding box center [806, 397] width 217 height 34
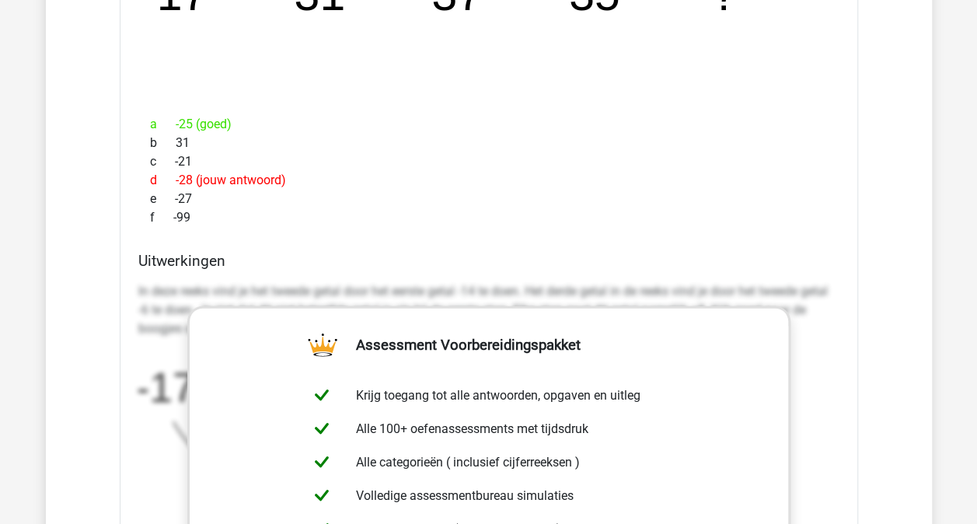
scroll to position [1565, 0]
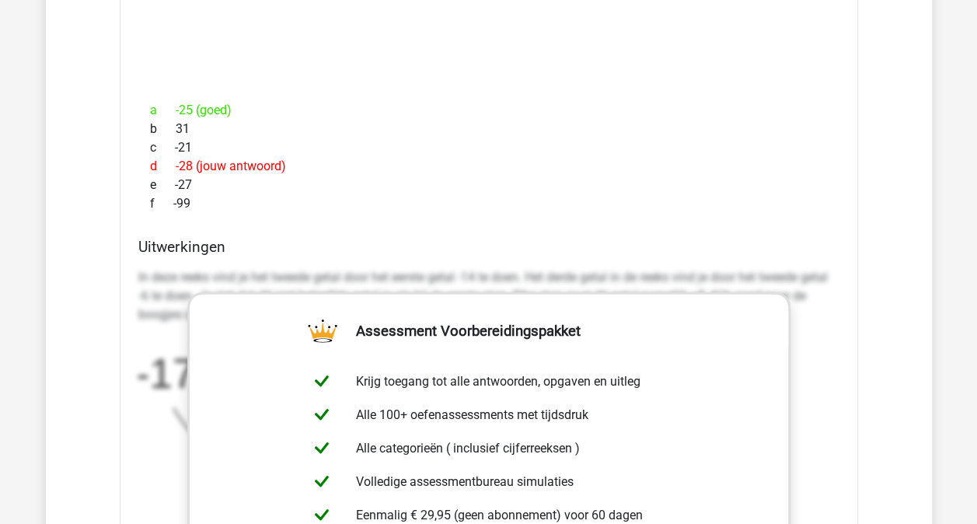
click at [756, 238] on h4 "Uitwerkingen" at bounding box center [488, 247] width 701 height 18
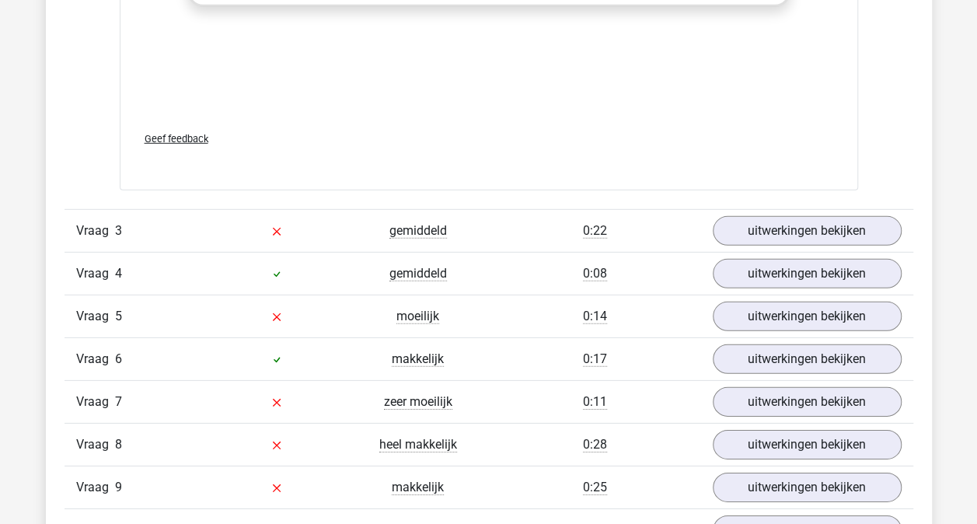
scroll to position [2253, 0]
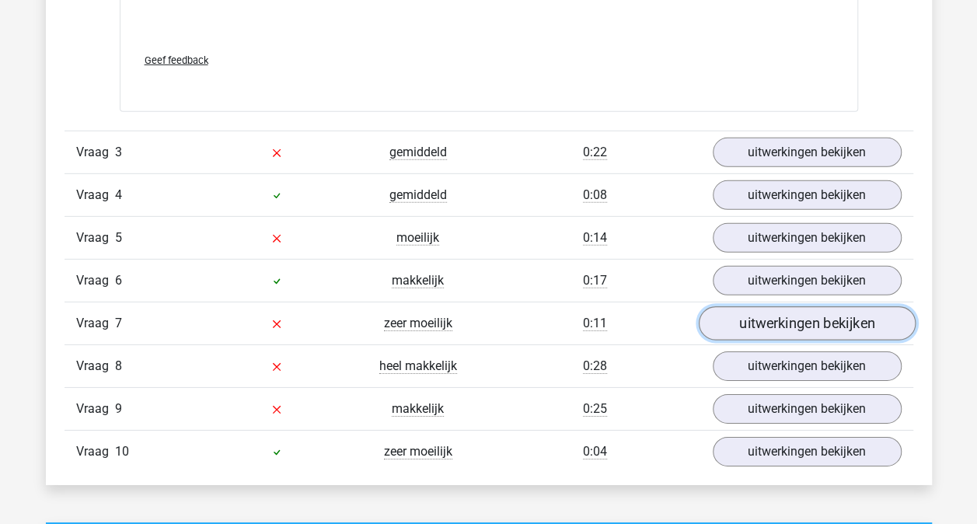
click at [780, 311] on link "uitwerkingen bekijken" at bounding box center [806, 324] width 217 height 34
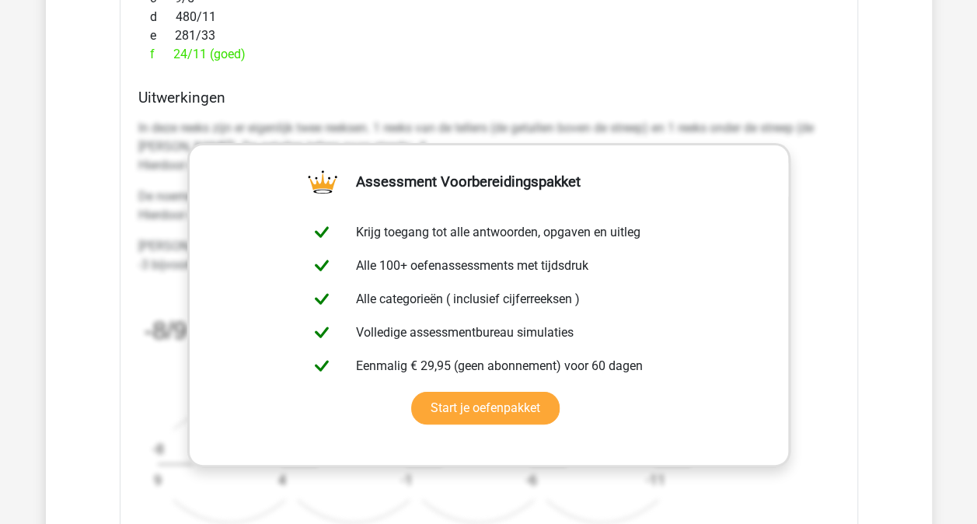
scroll to position [2899, 0]
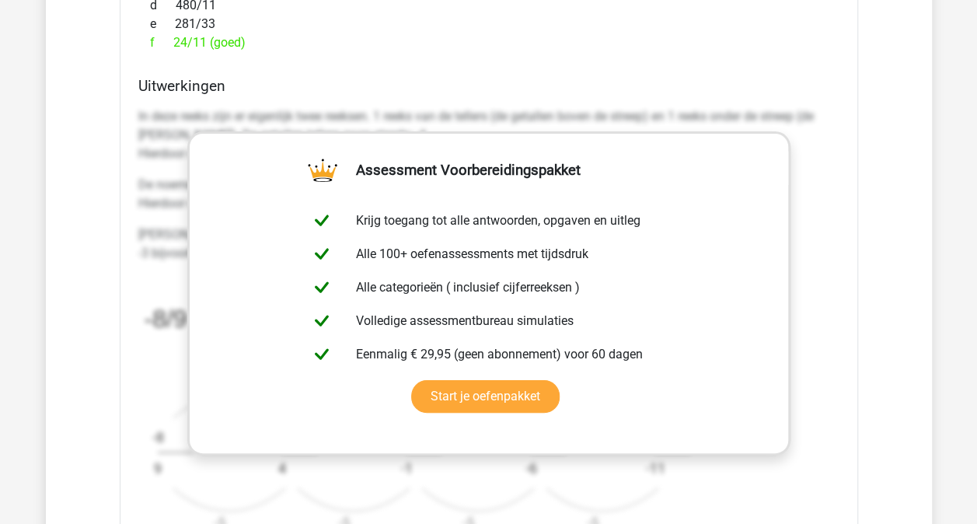
click at [801, 448] on div "In deze reeks zijn er eigenlijk twee reeksen. 1 reeks van de tellers (de getall…" at bounding box center [488, 327] width 701 height 452
click at [843, 145] on div "Uitwerkingen In deze reeks zijn er eigenlijk twee reeksen. 1 reeks van de telle…" at bounding box center [489, 322] width 714 height 490
